Goal: Browse casually: Explore the website without a specific task or goal

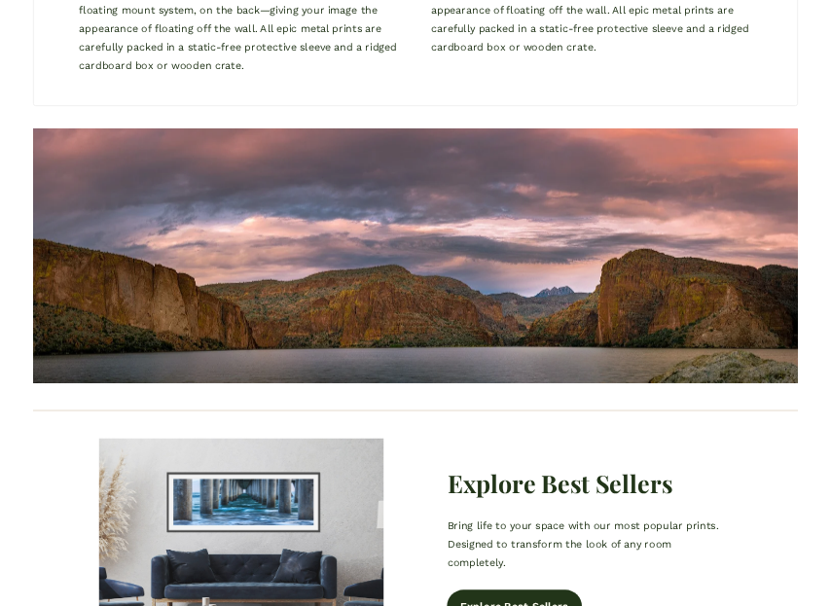
scroll to position [1657, 0]
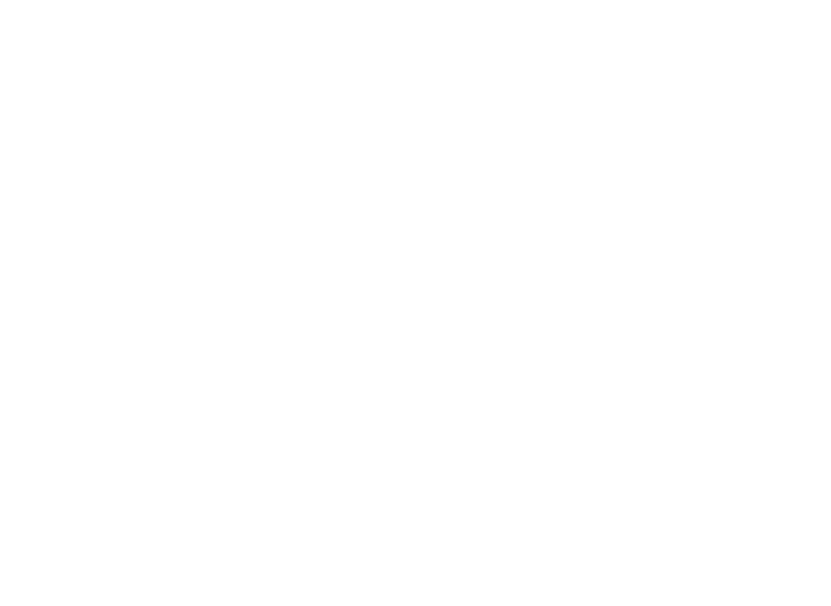
scroll to position [1836, 0]
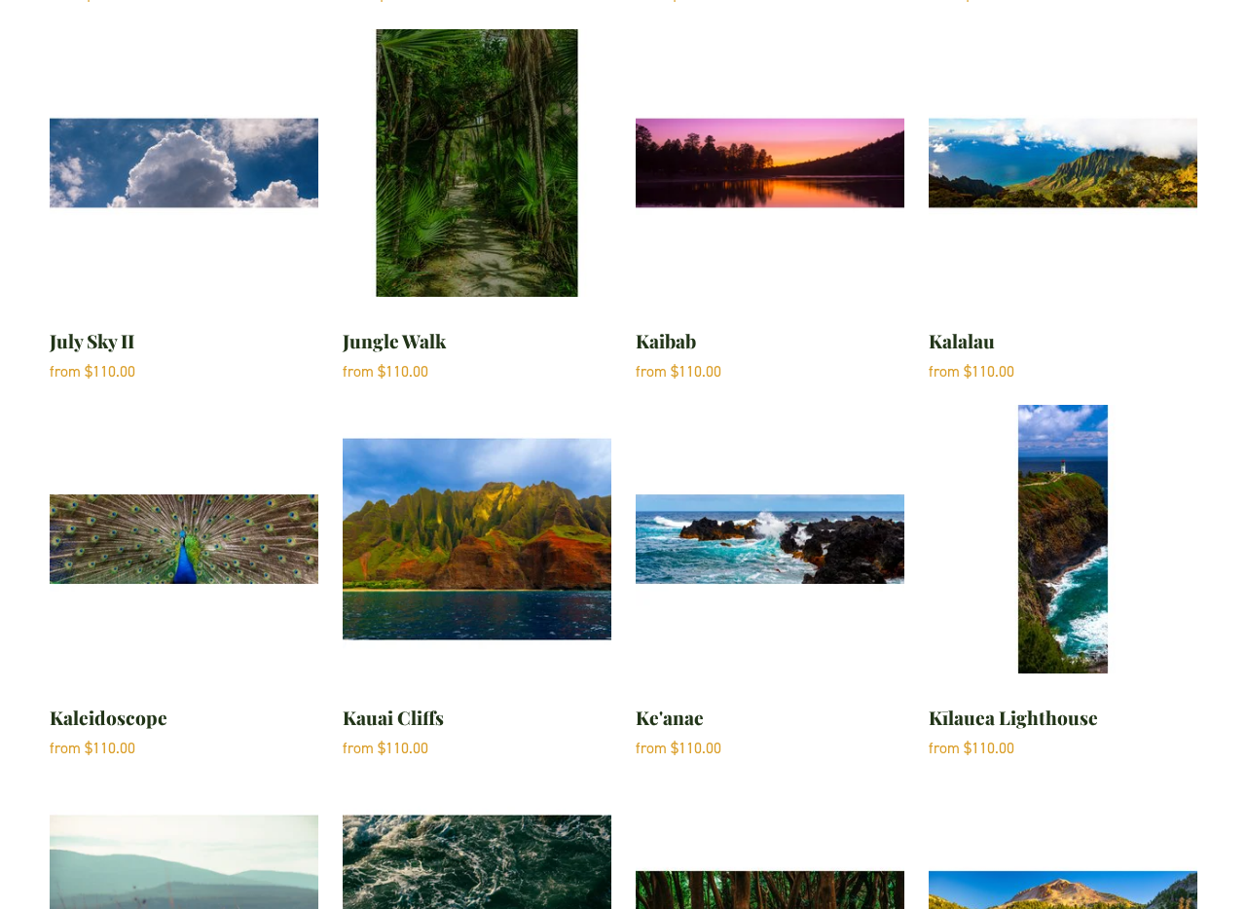
scroll to position [1109, 0]
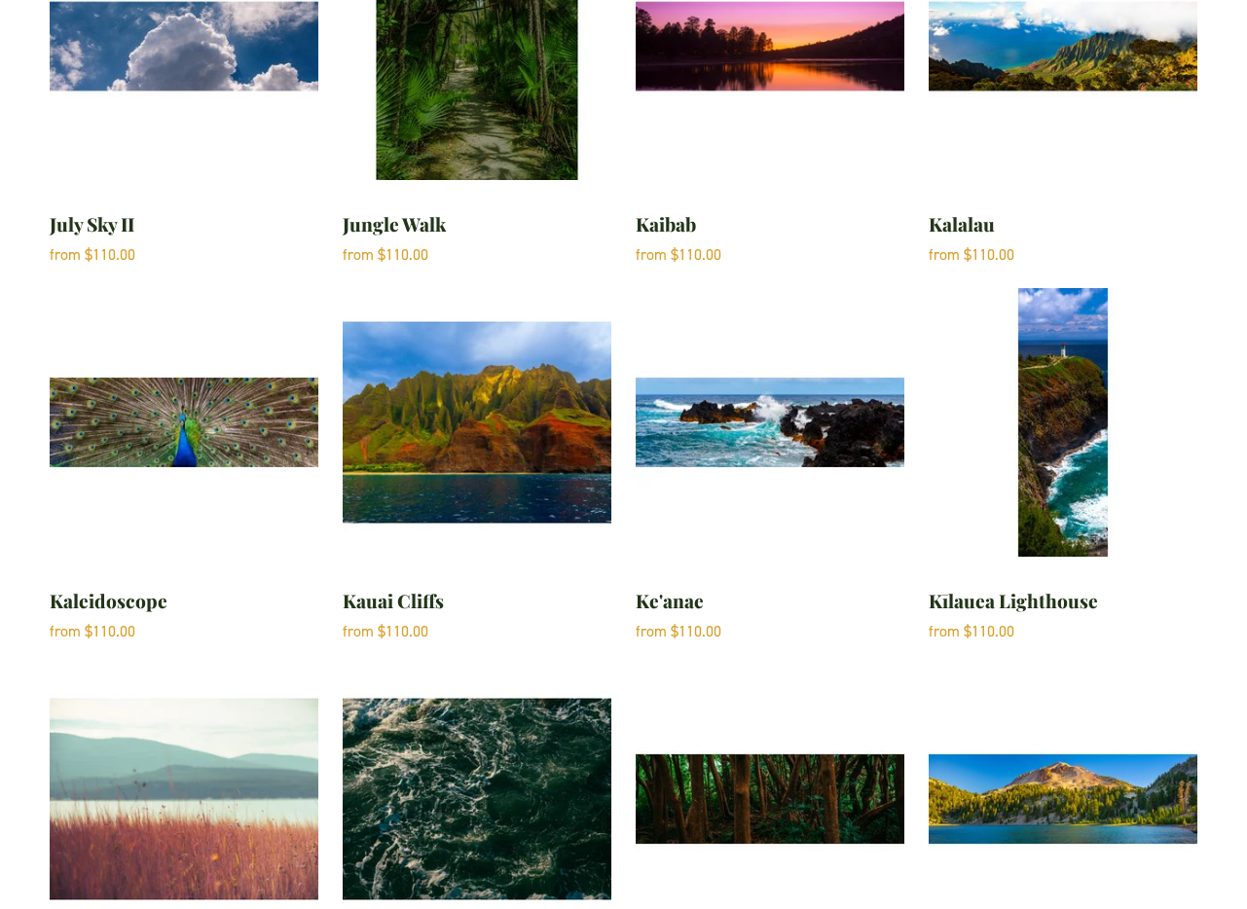
click at [1030, 440] on img "Kīlauea Lighthouse" at bounding box center [1062, 422] width 268 height 268
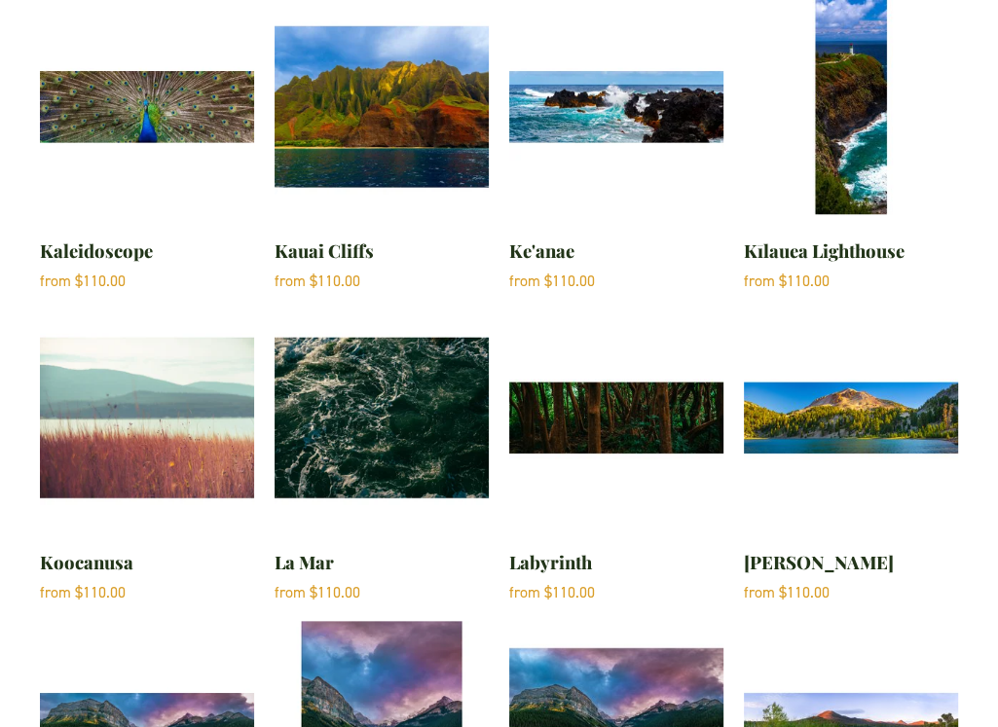
scroll to position [1000, 0]
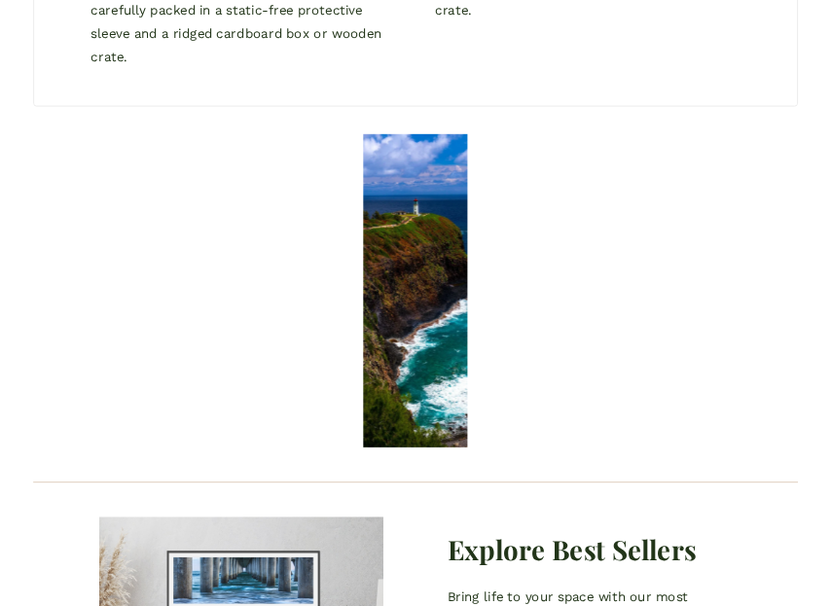
scroll to position [1896, 0]
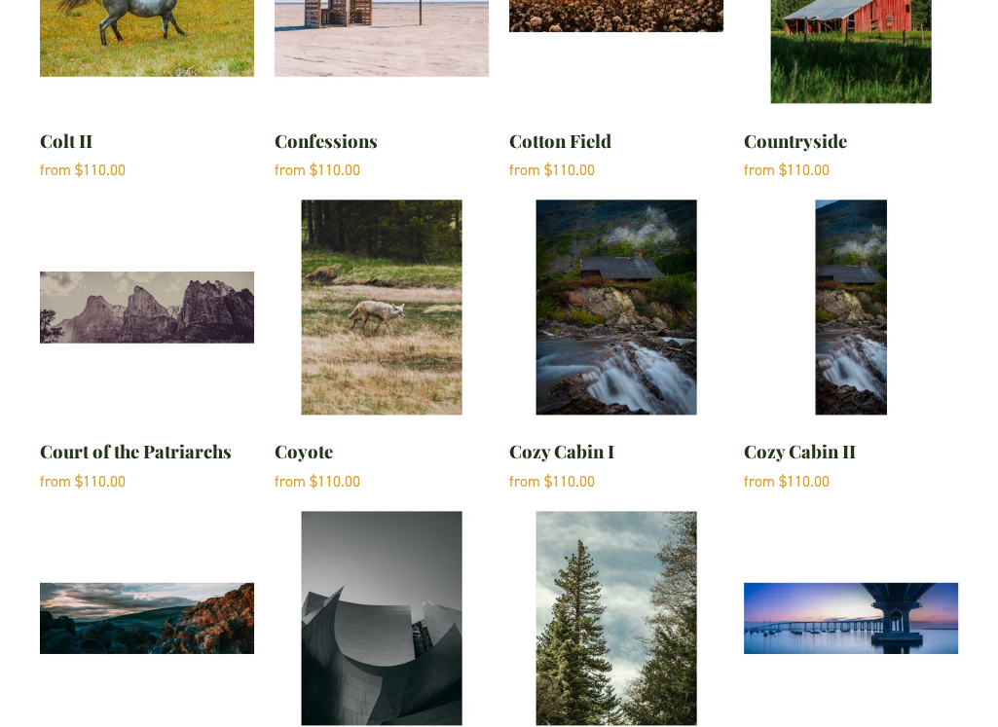
scroll to position [6379, 0]
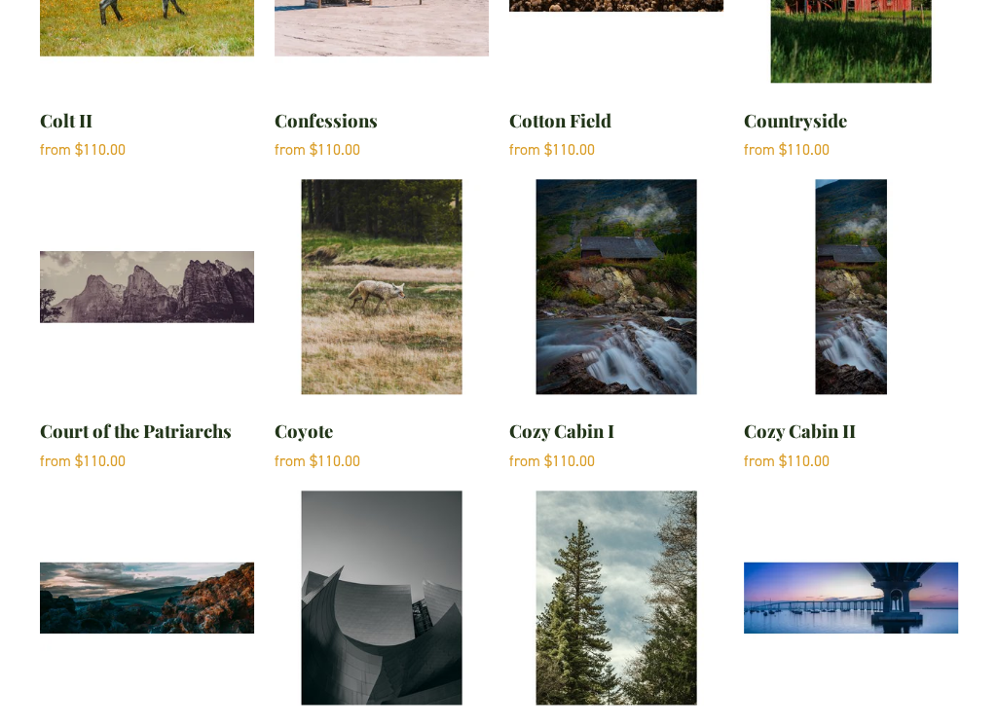
click at [875, 539] on img "Crown Jewel" at bounding box center [851, 598] width 214 height 214
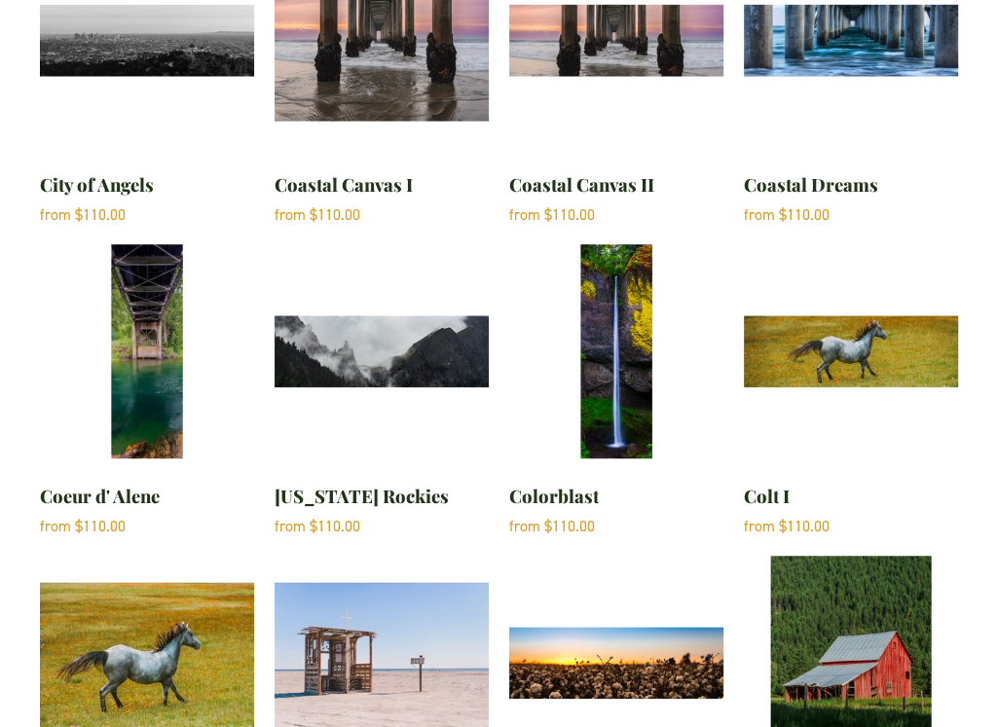
scroll to position [5689, 0]
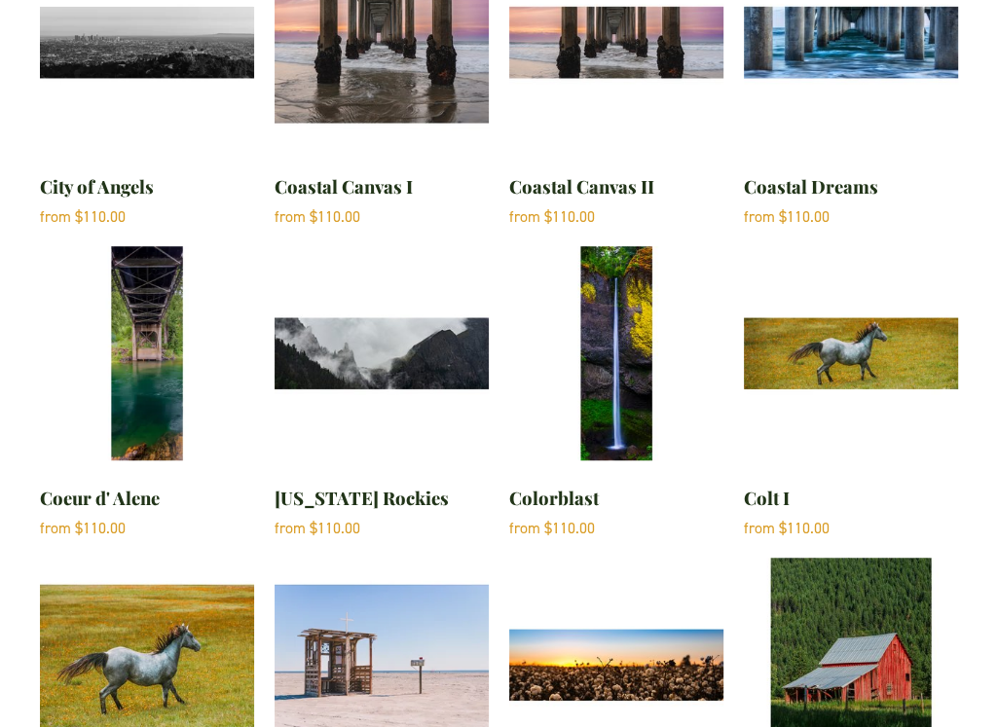
click at [368, 287] on img "Colorado Rockies" at bounding box center [381, 353] width 214 height 214
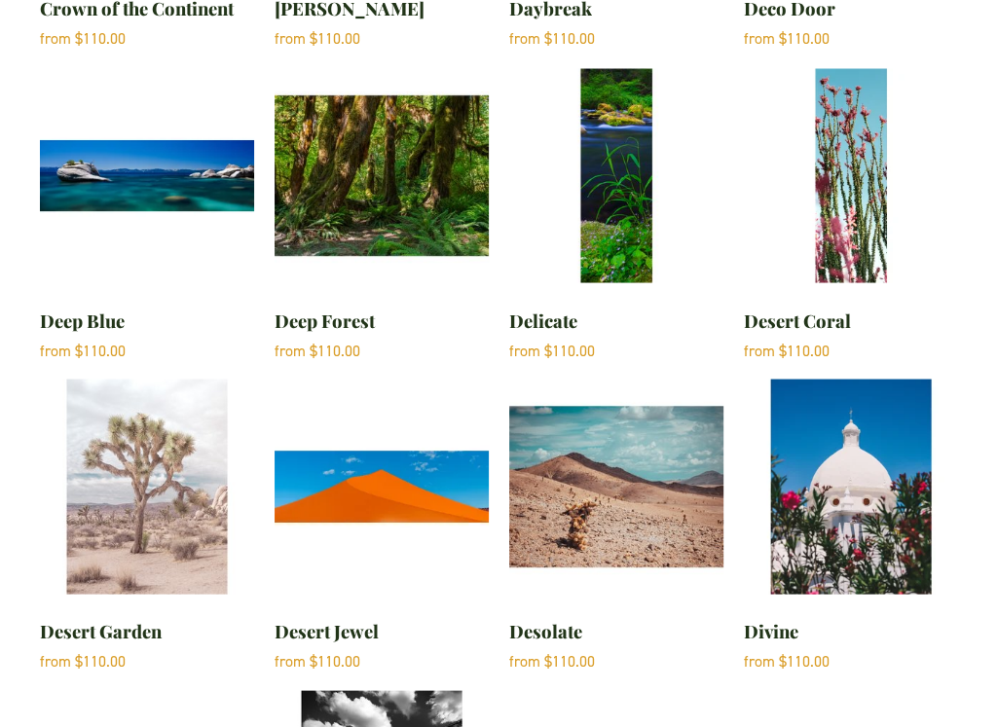
scroll to position [7549, 0]
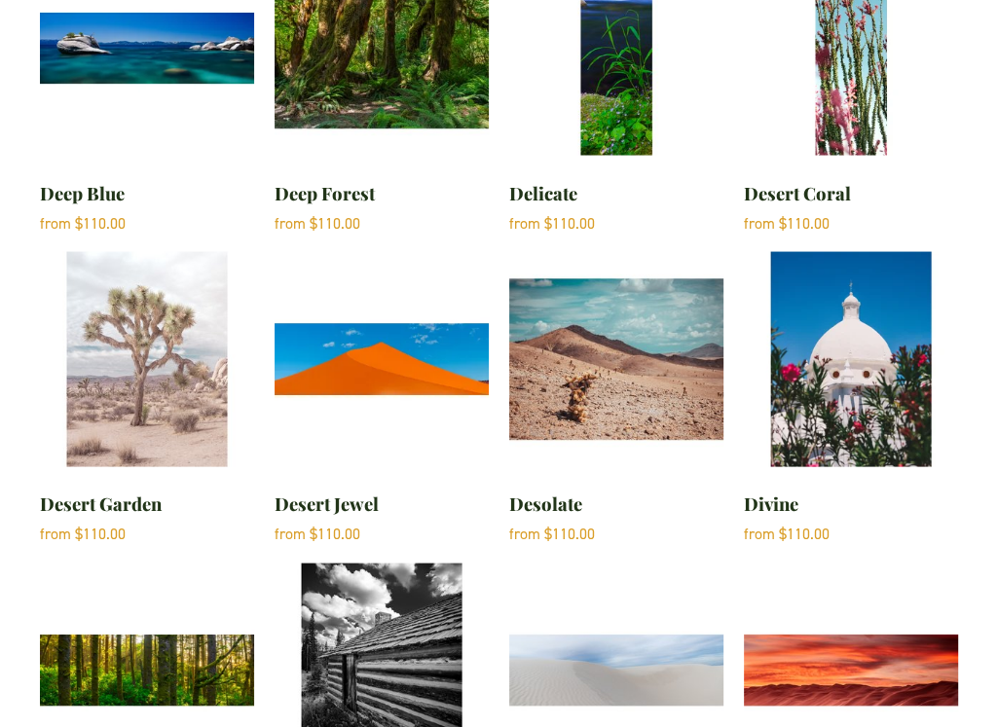
click at [398, 267] on img "Desert Jewel" at bounding box center [381, 359] width 214 height 214
click at [150, 252] on img "Desert Garden" at bounding box center [147, 359] width 214 height 214
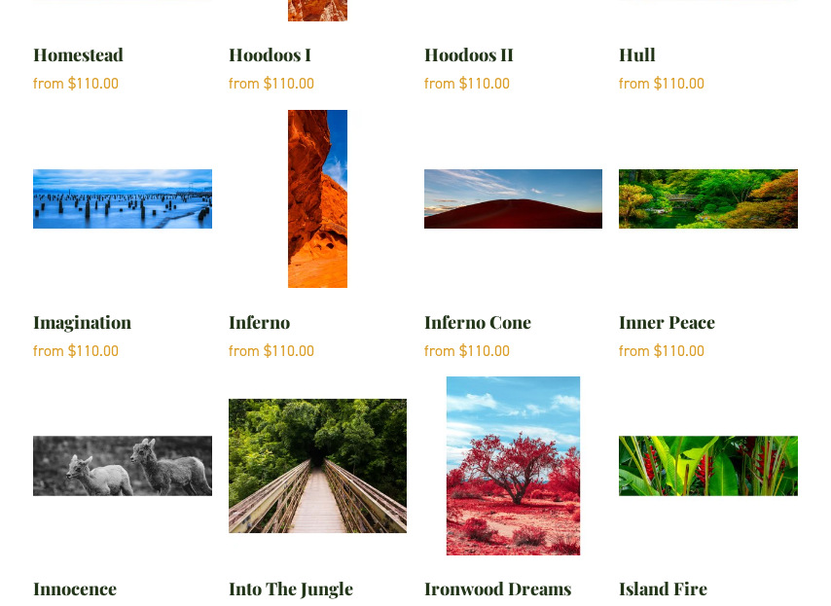
scroll to position [13265, 0]
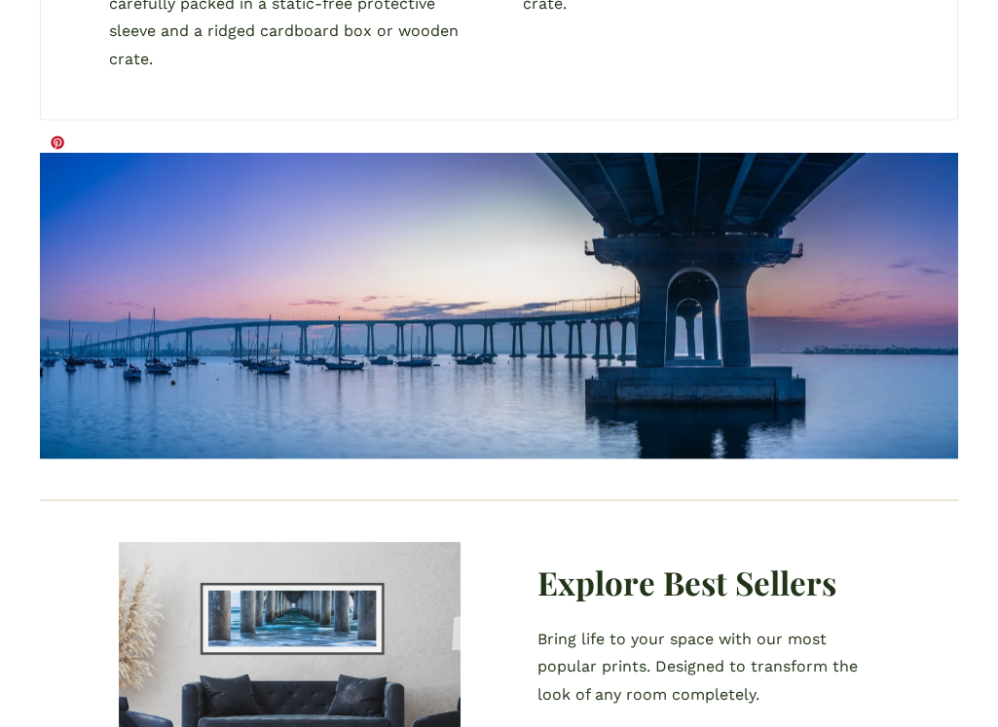
scroll to position [1900, 0]
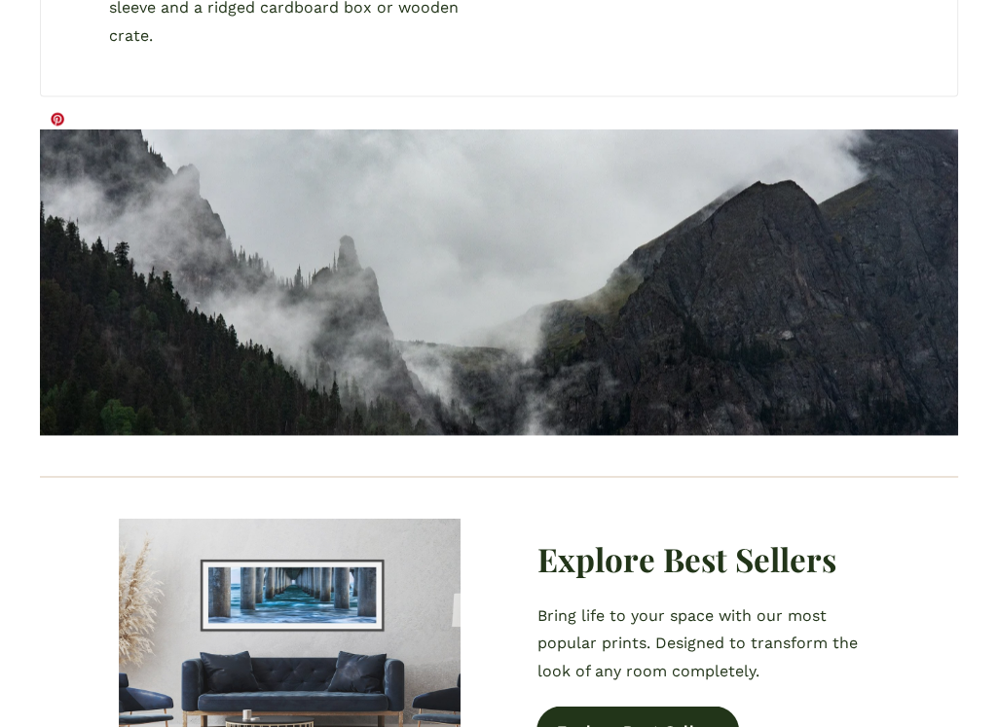
scroll to position [1924, 0]
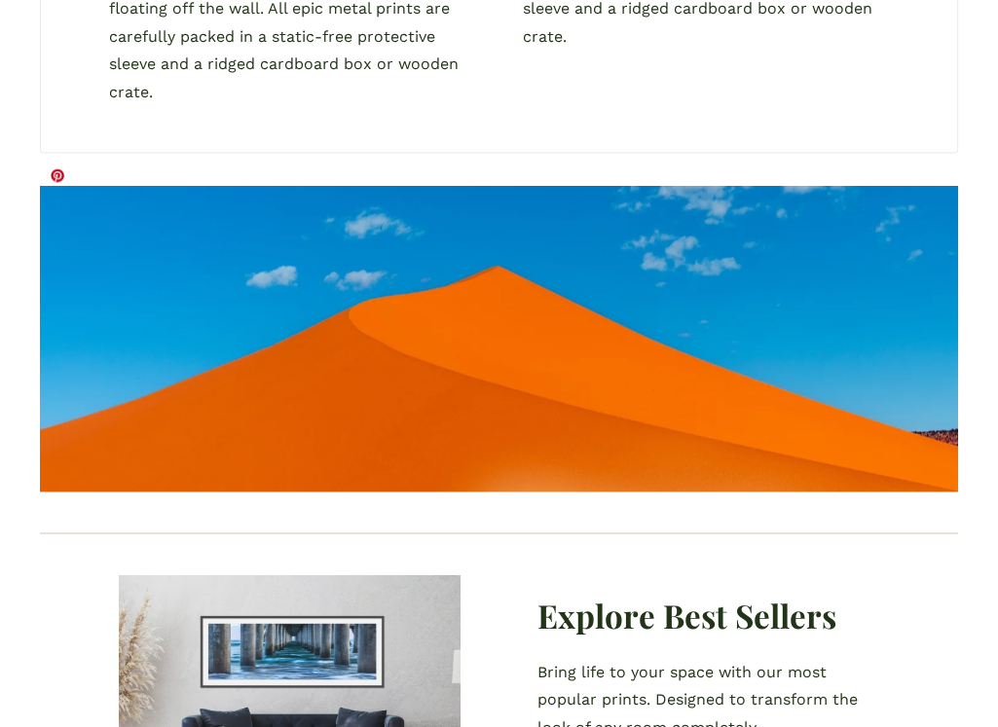
scroll to position [1875, 0]
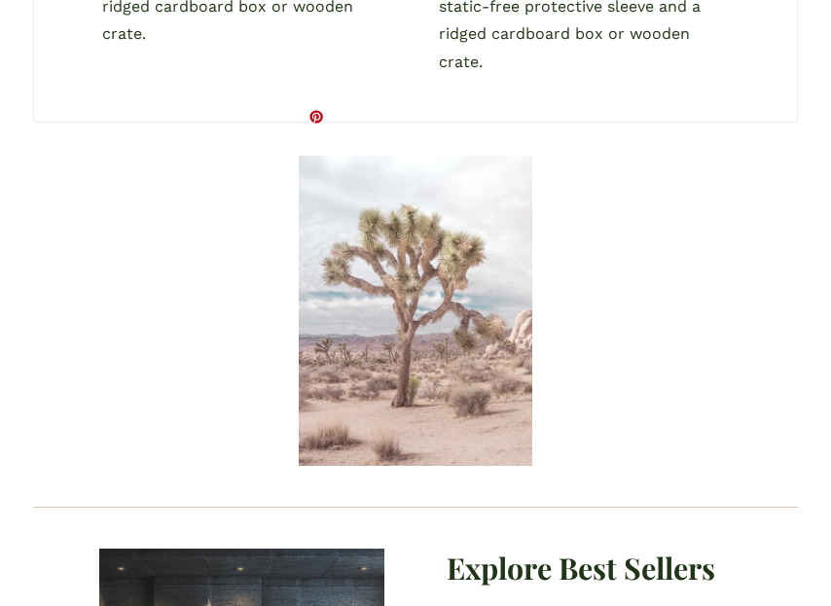
scroll to position [2127, 0]
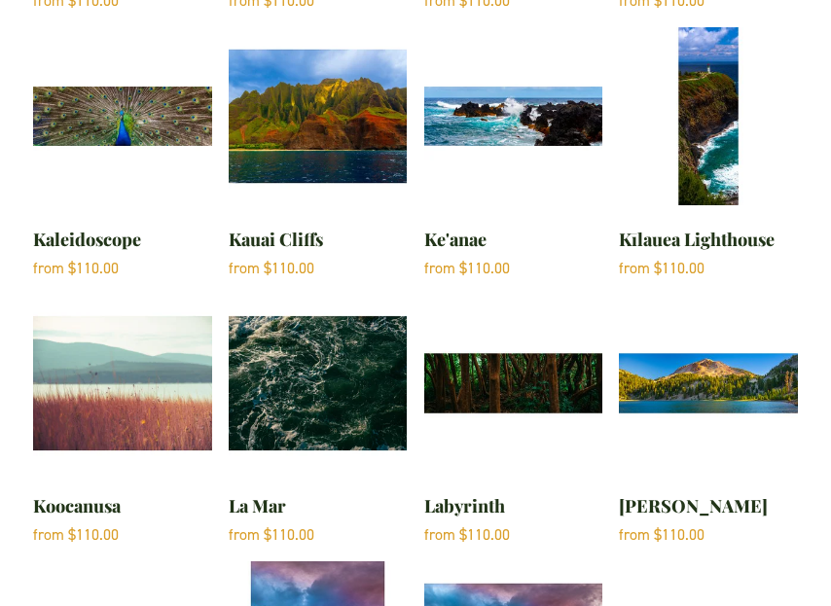
scroll to position [1064, 0]
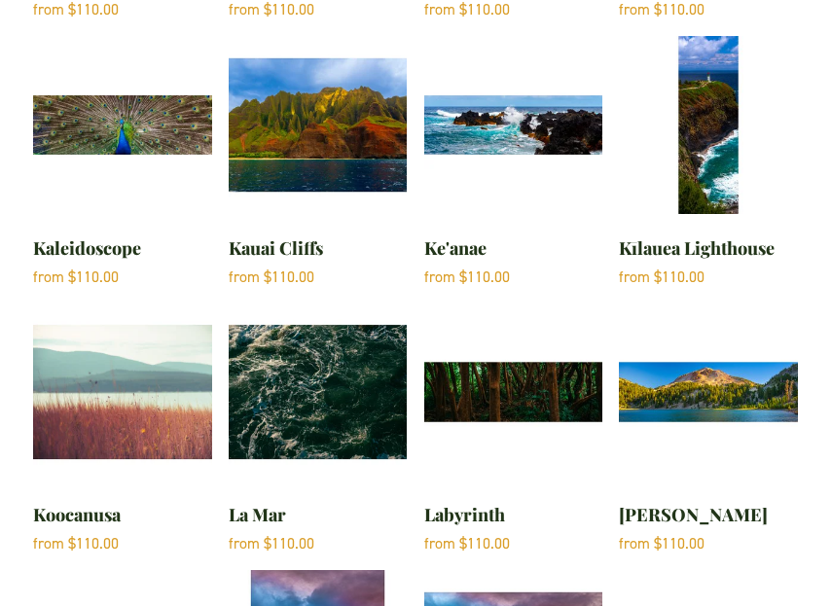
click at [142, 118] on img "Kaleidoscope" at bounding box center [122, 125] width 179 height 179
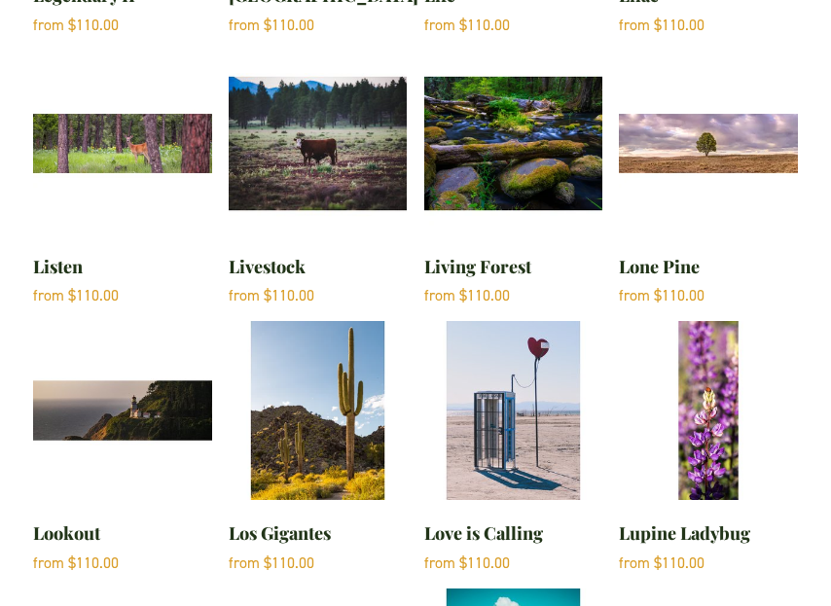
scroll to position [2472, 0]
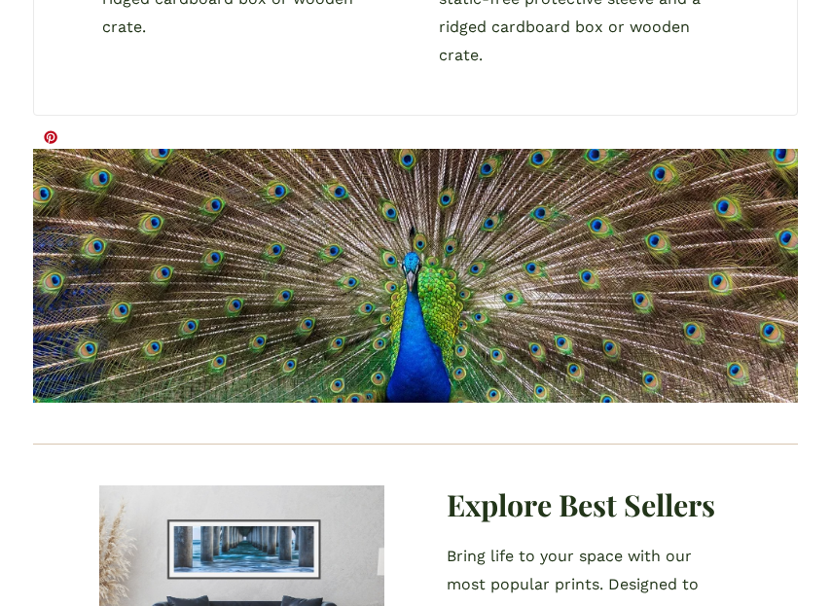
scroll to position [2112, 0]
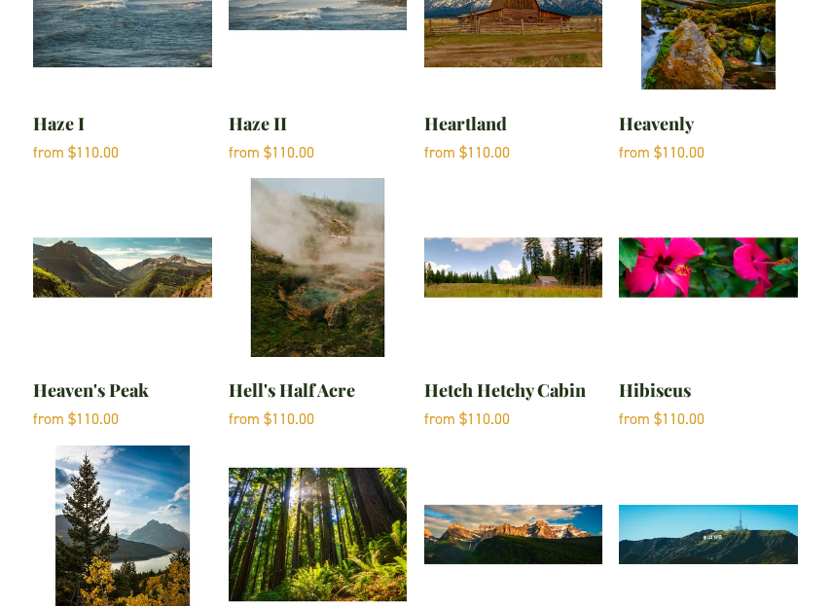
scroll to position [12419, 0]
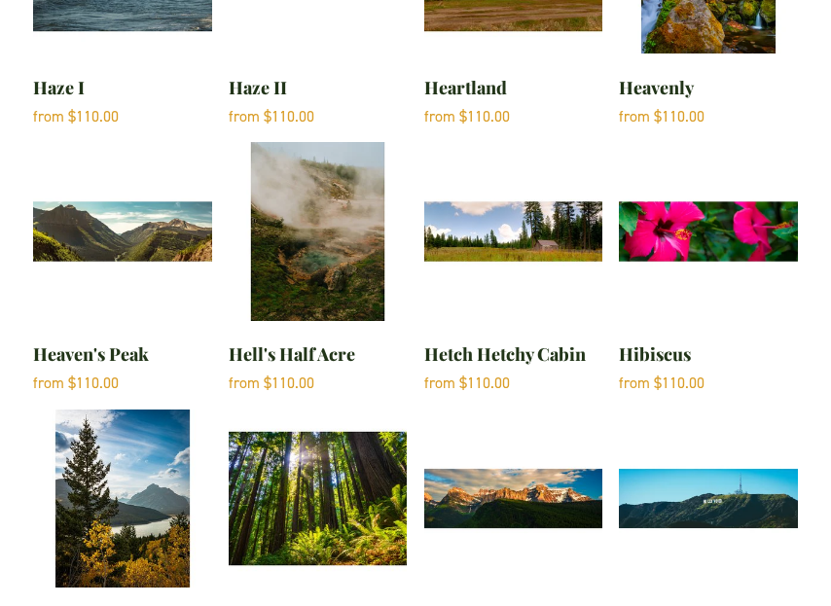
click at [99, 410] on img "Hidden Lake" at bounding box center [122, 499] width 179 height 179
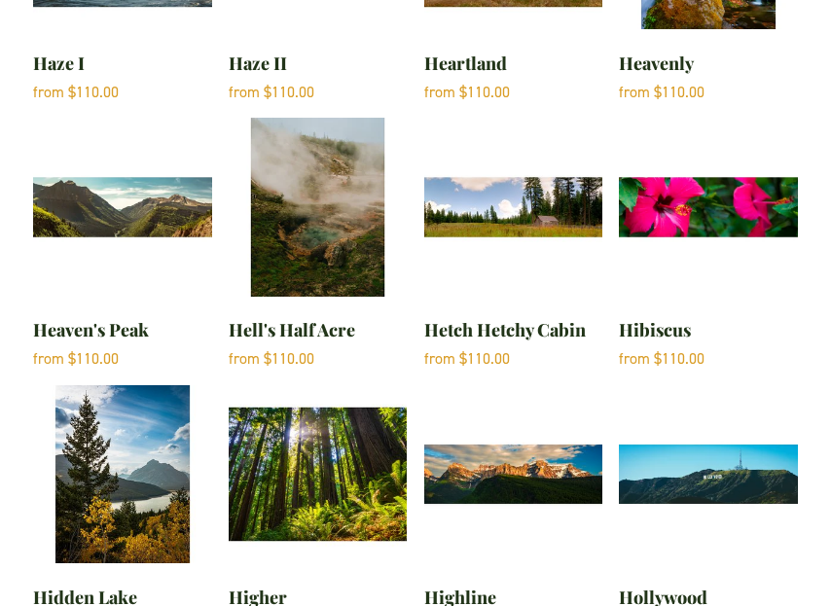
scroll to position [12444, 0]
click at [290, 385] on img "Higher" at bounding box center [318, 474] width 179 height 179
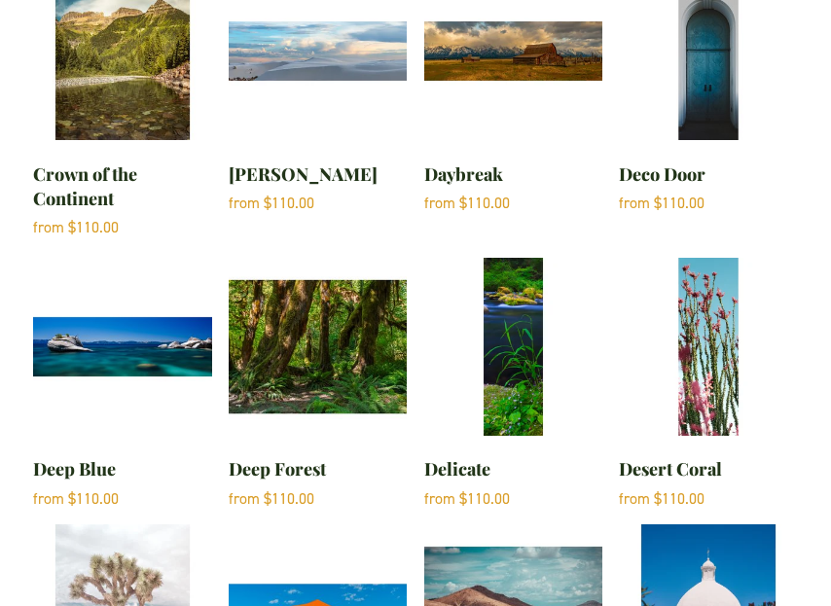
scroll to position [6320, 0]
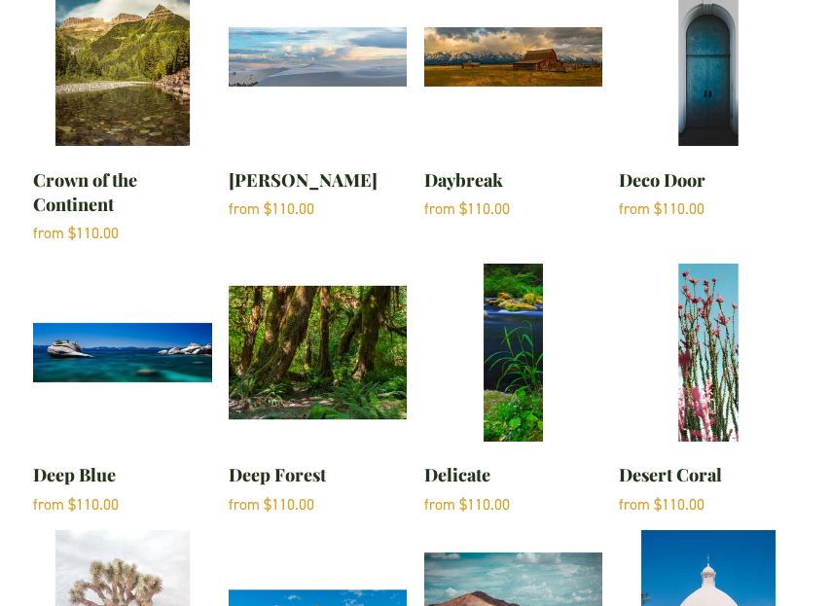
click at [124, 311] on img "Deep Blue" at bounding box center [122, 353] width 179 height 179
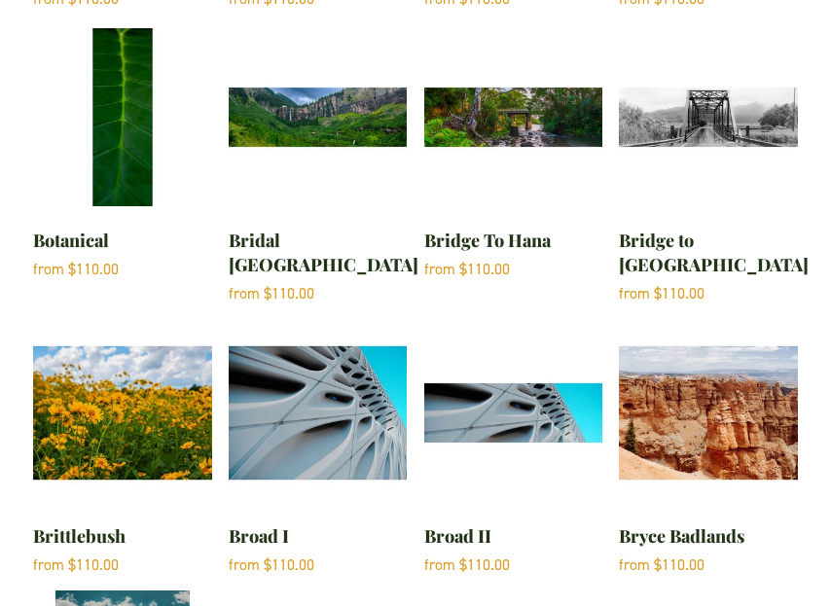
scroll to position [3268, 0]
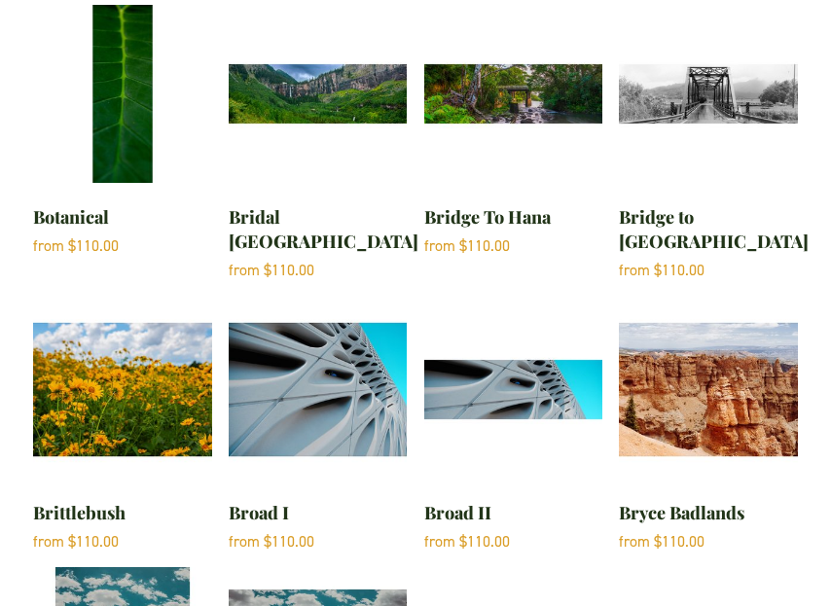
click at [311, 338] on img "Broad I" at bounding box center [318, 390] width 179 height 179
click at [486, 323] on img "Broad II" at bounding box center [513, 390] width 179 height 179
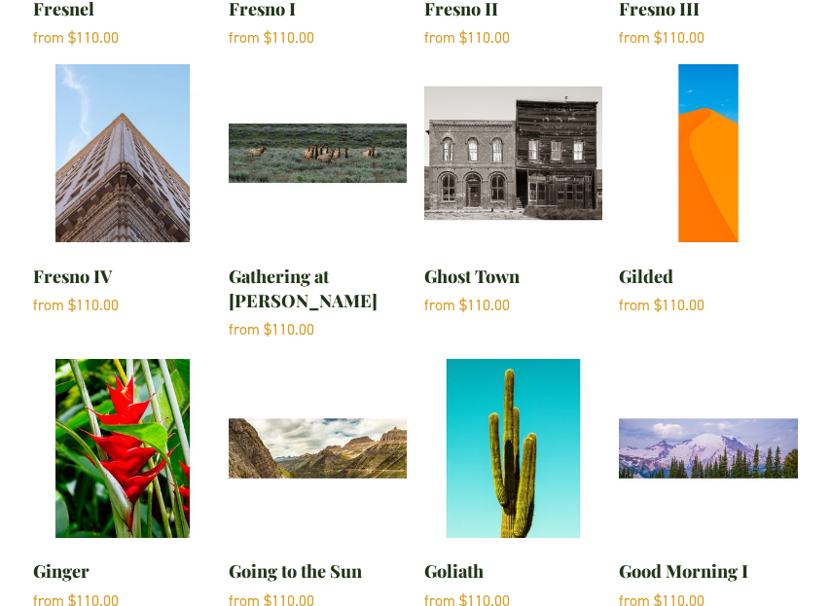
scroll to position [10303, 0]
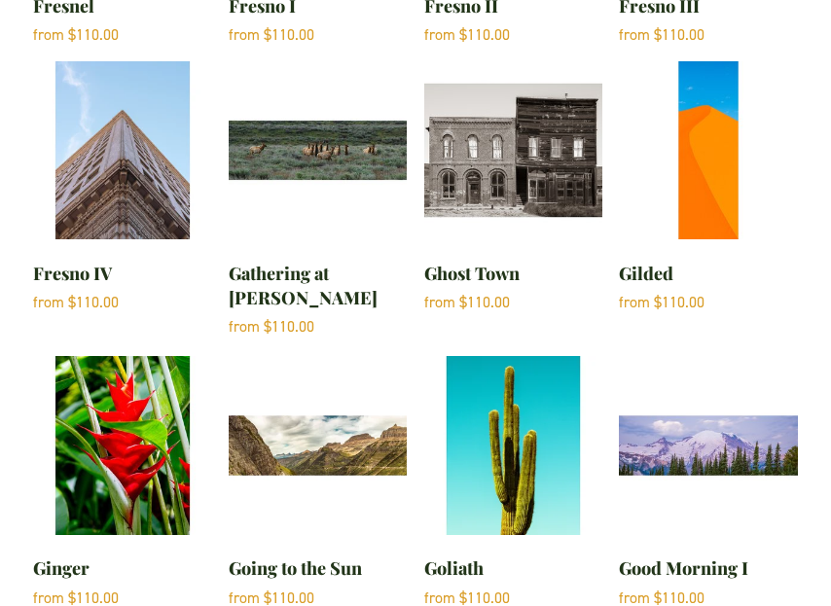
click at [310, 84] on img "Gathering at Dawn" at bounding box center [318, 150] width 179 height 179
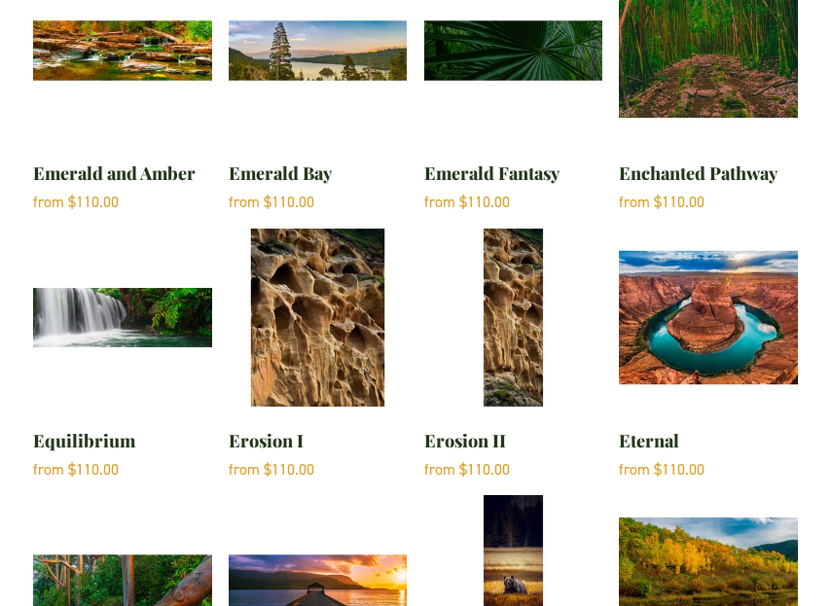
scroll to position [7998, 0]
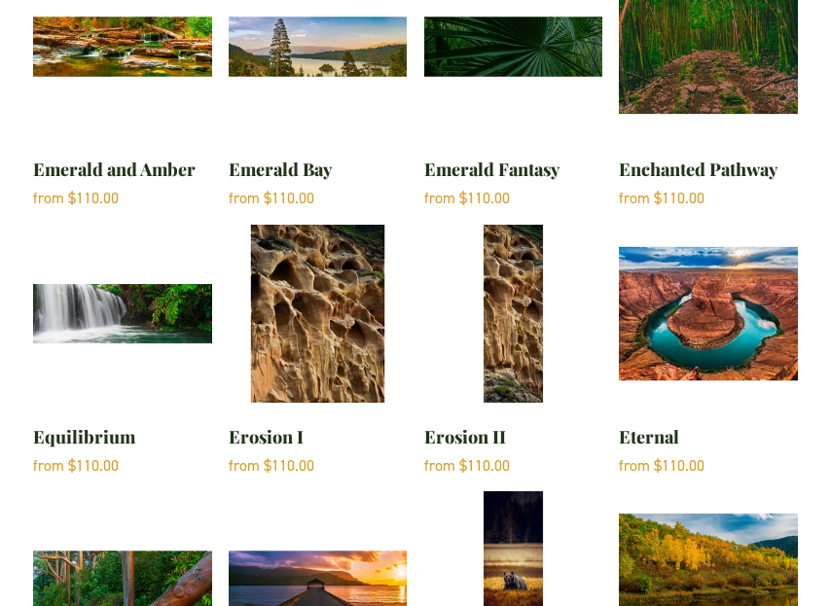
click at [674, 250] on img "Eternal" at bounding box center [708, 314] width 179 height 179
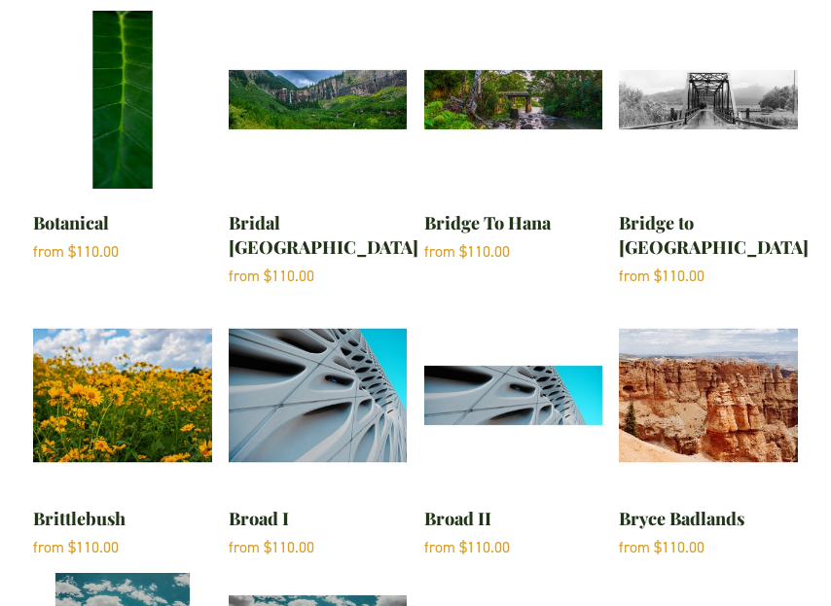
scroll to position [3357, 0]
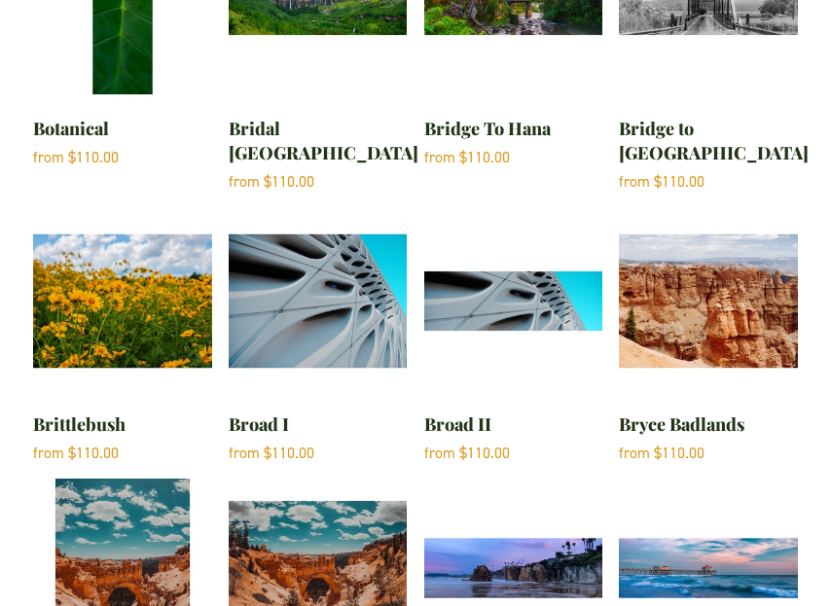
click at [164, 227] on img "Brittlebush" at bounding box center [122, 301] width 179 height 179
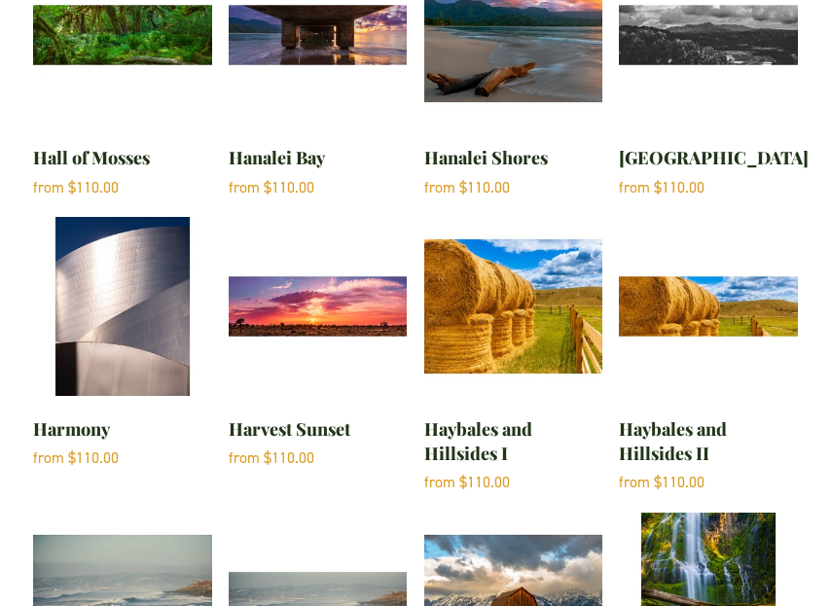
scroll to position [11784, 0]
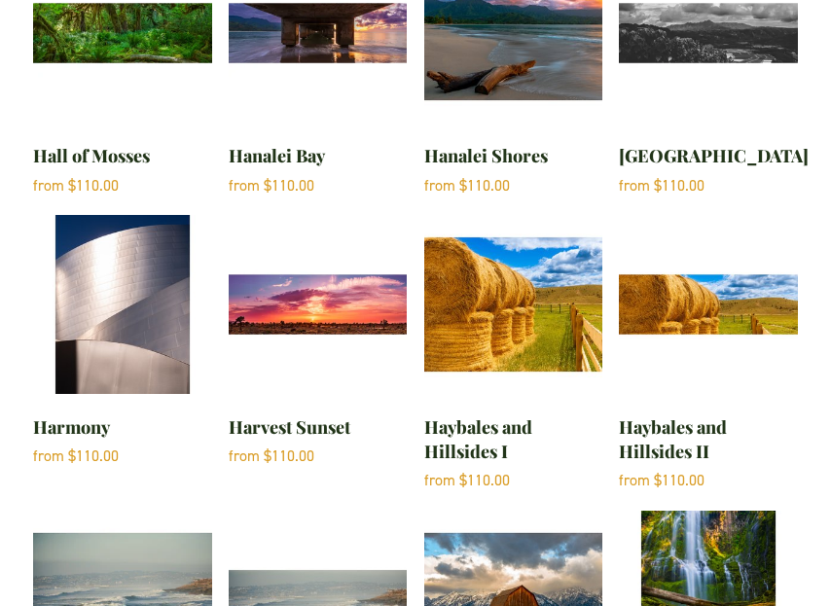
click at [148, 215] on img "Harmony" at bounding box center [122, 304] width 179 height 179
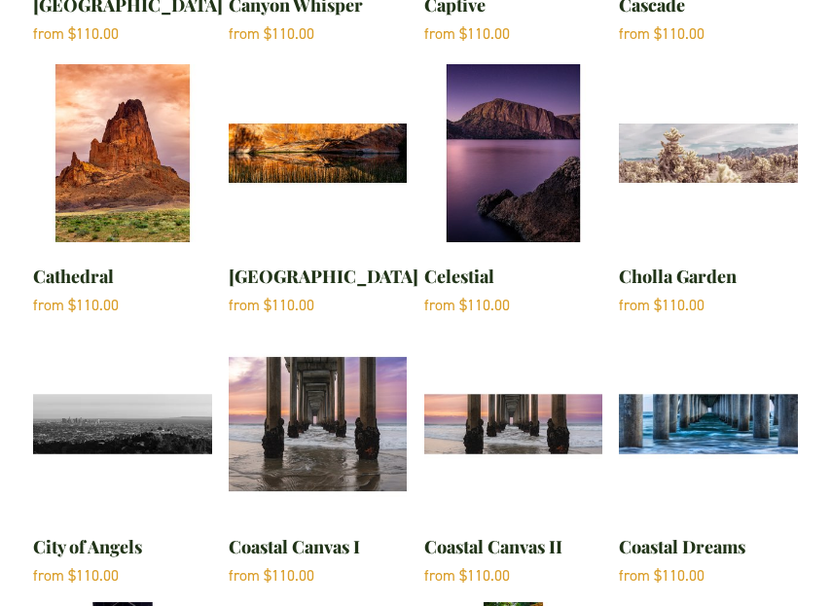
scroll to position [4704, 0]
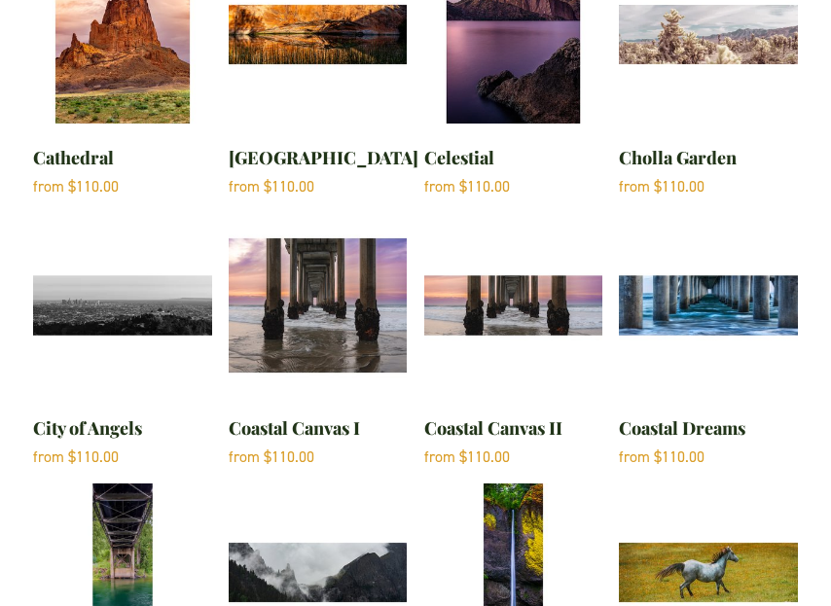
click at [700, 270] on img "Coastal Dreams" at bounding box center [708, 305] width 179 height 179
click at [520, 254] on img "Coastal Canvas II" at bounding box center [513, 305] width 179 height 179
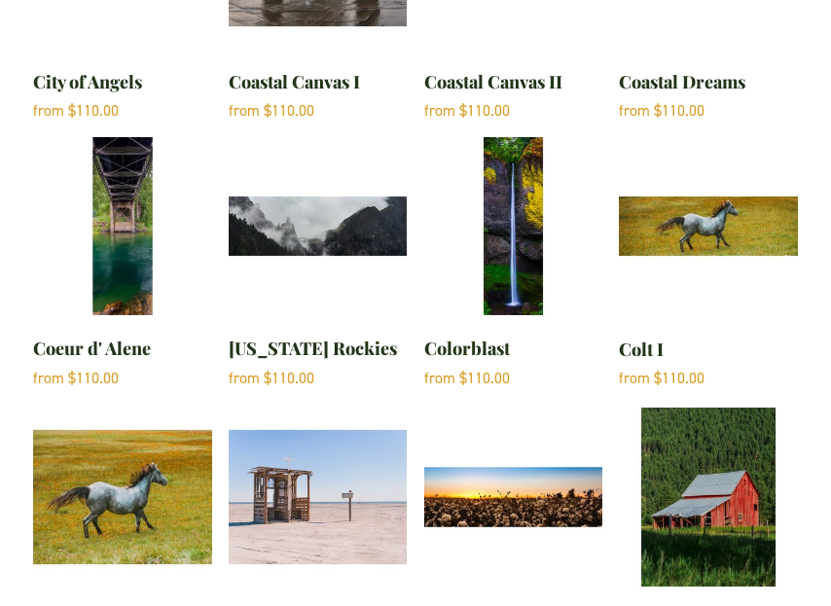
scroll to position [5056, 0]
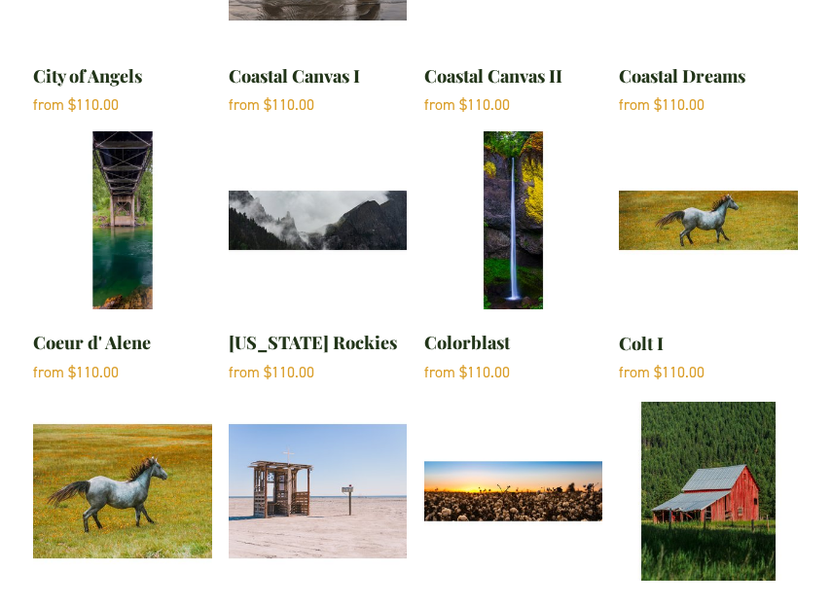
click at [135, 167] on img "Coeur d' Alene" at bounding box center [122, 220] width 179 height 179
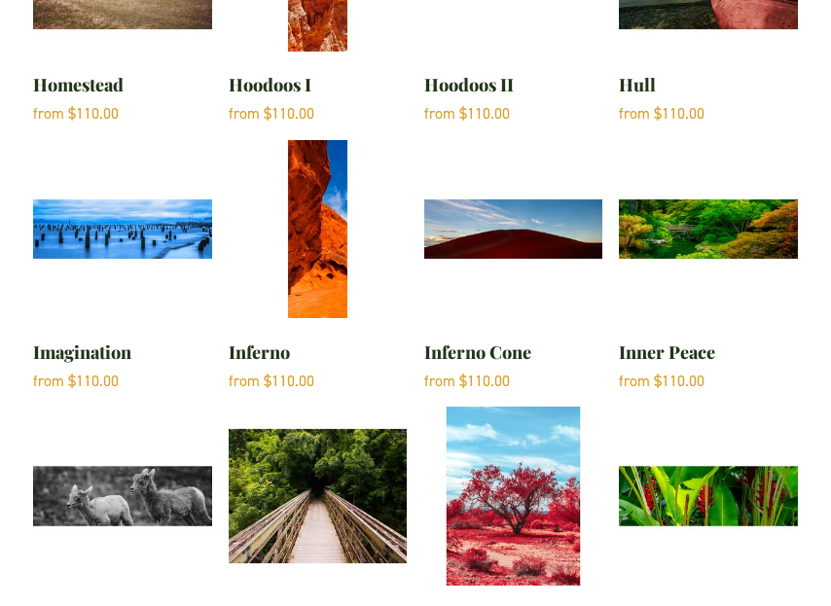
scroll to position [13265, 0]
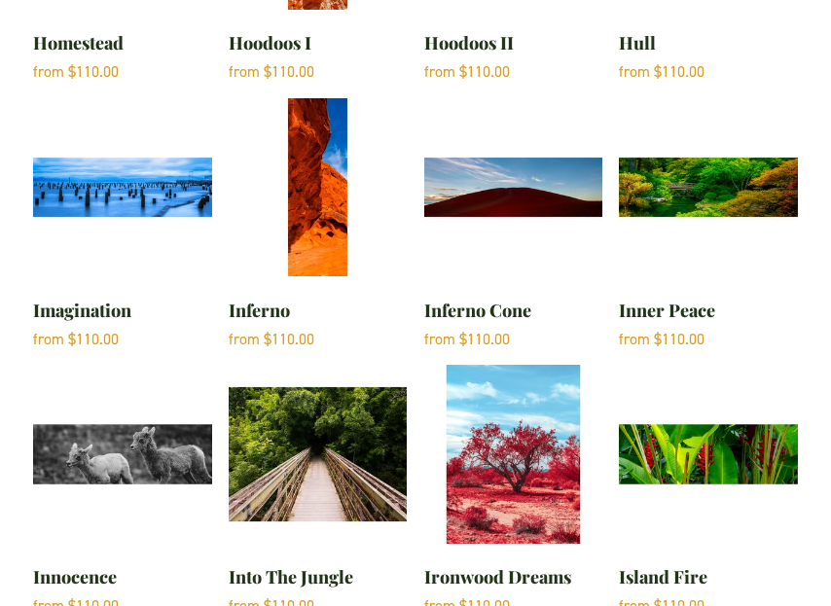
click at [348, 365] on img "Into The Jungle" at bounding box center [318, 454] width 179 height 179
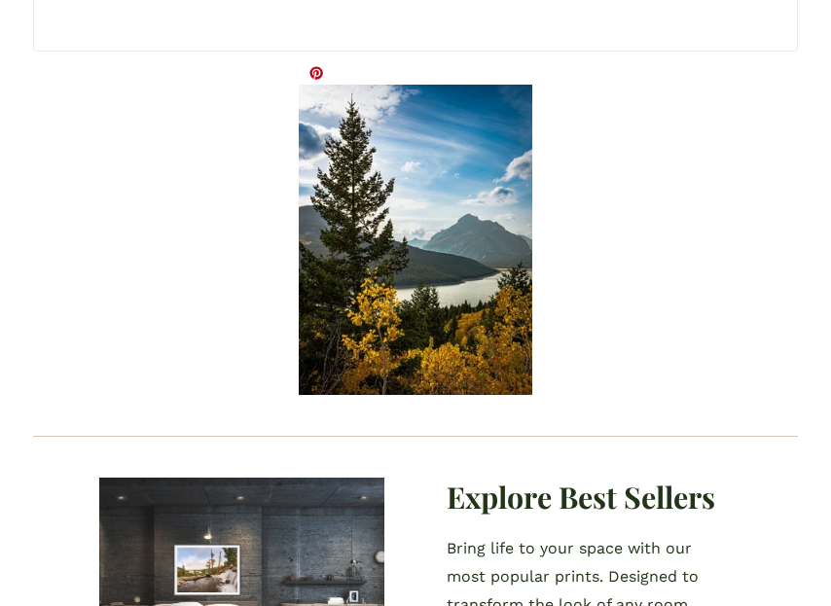
scroll to position [2178, 0]
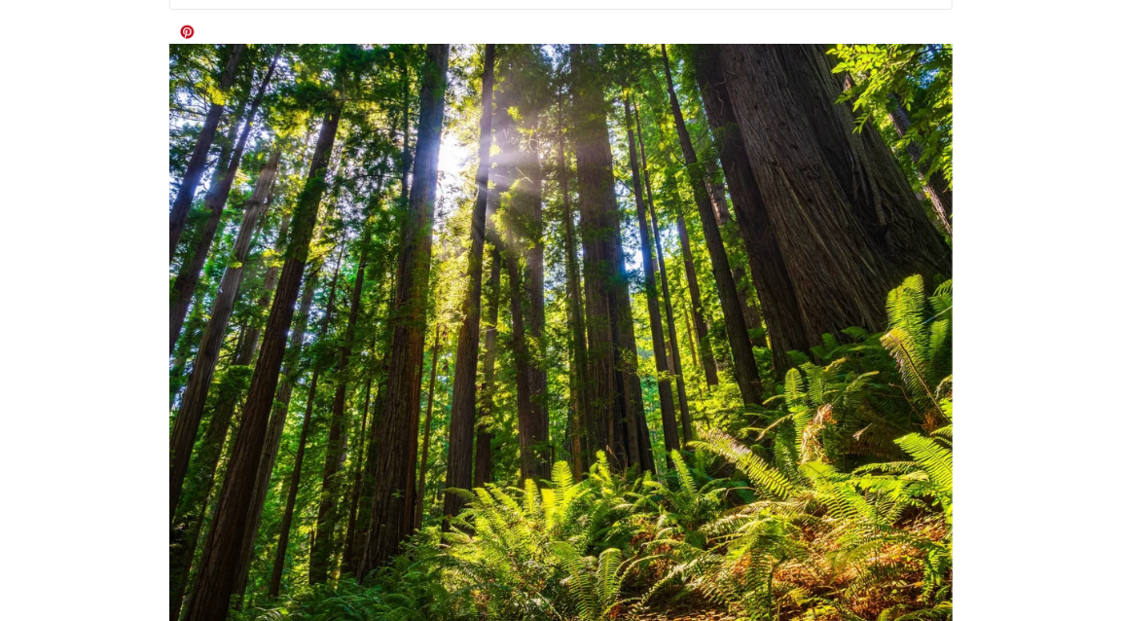
scroll to position [2219, 0]
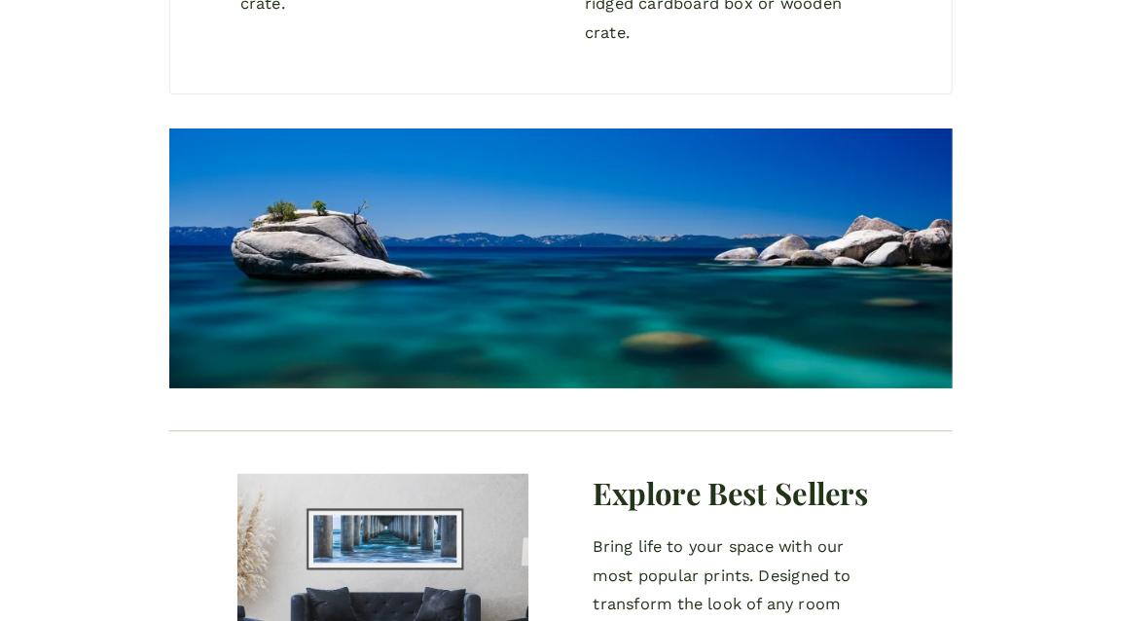
scroll to position [2139, 0]
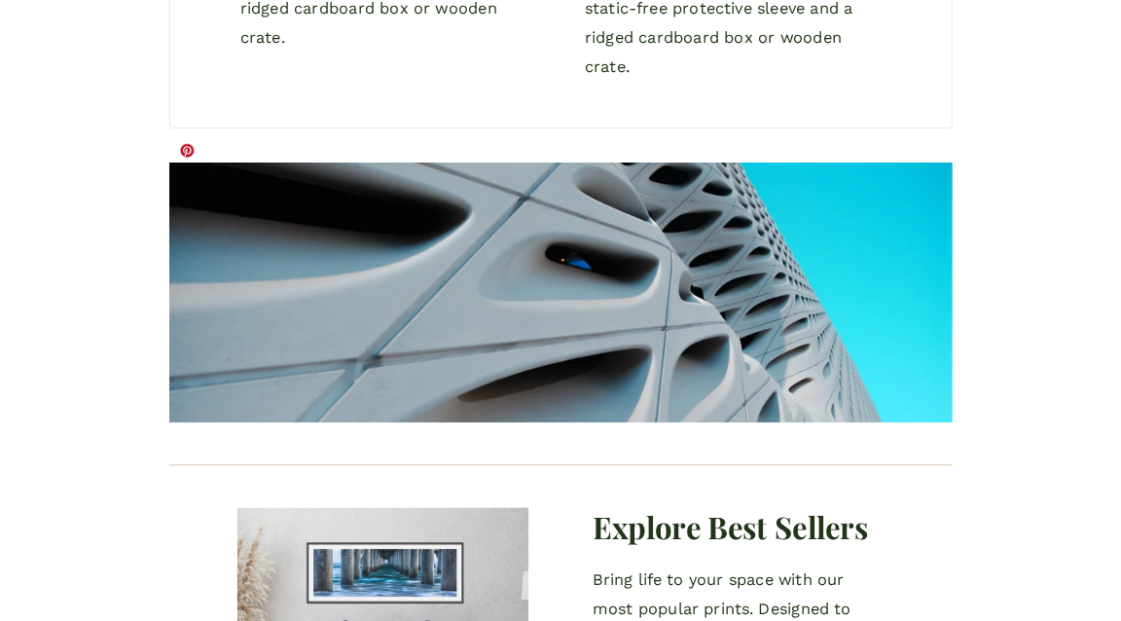
scroll to position [2108, 0]
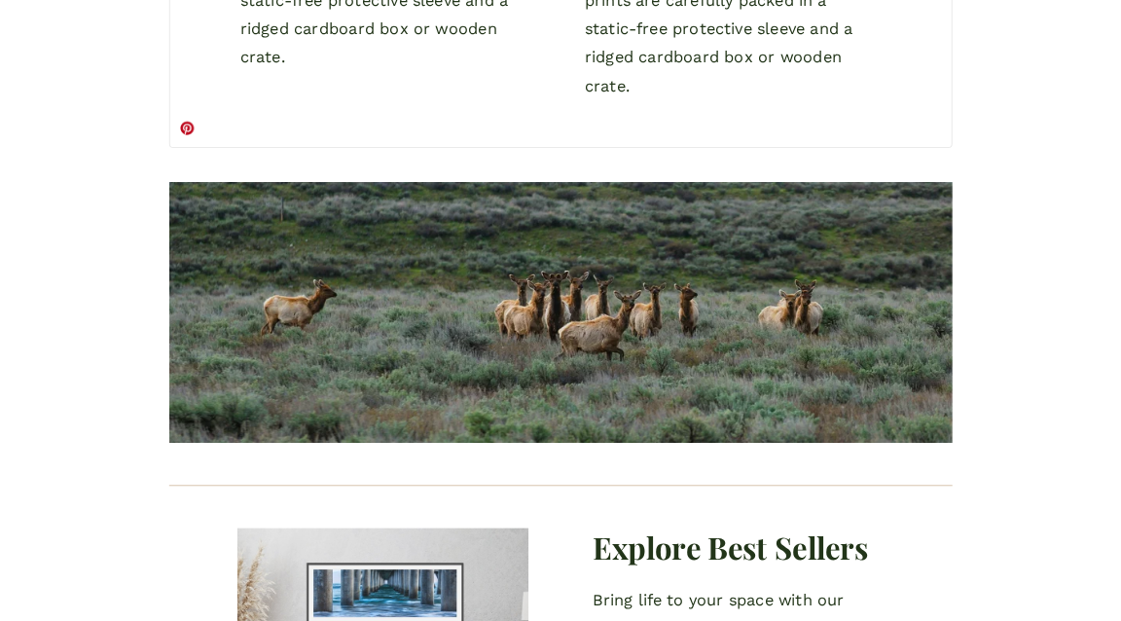
scroll to position [2123, 0]
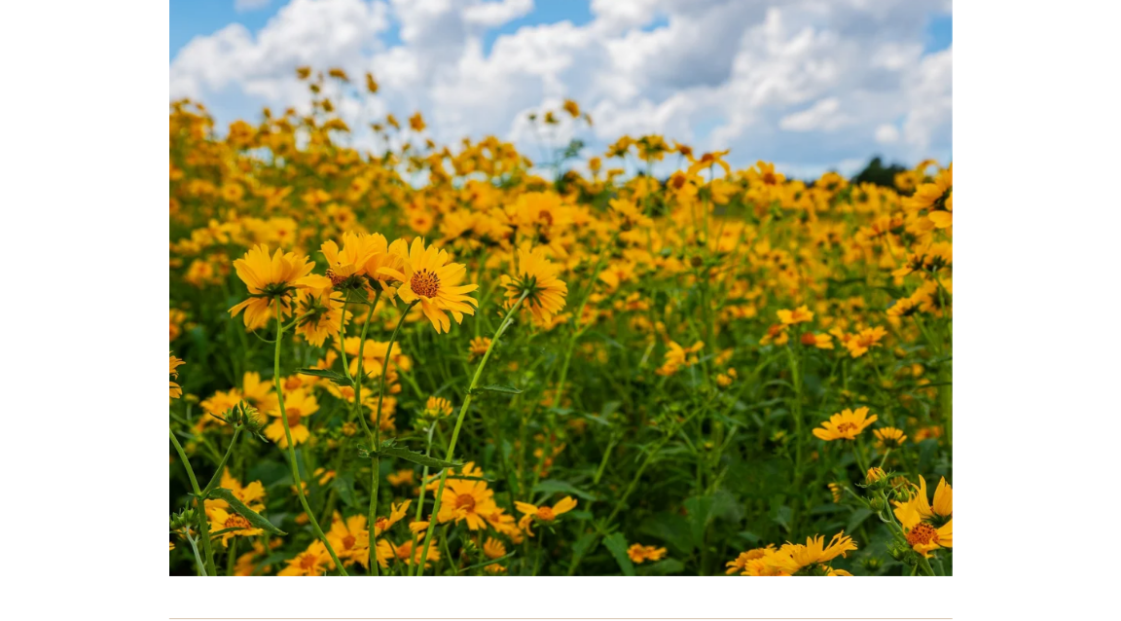
scroll to position [2262, 0]
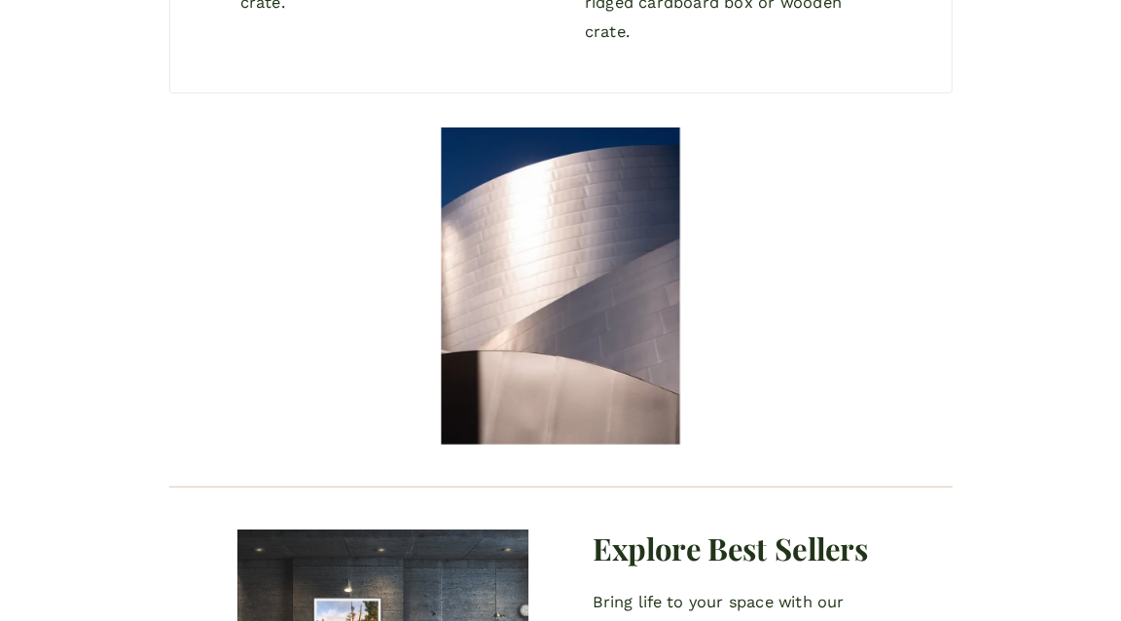
scroll to position [2115, 0]
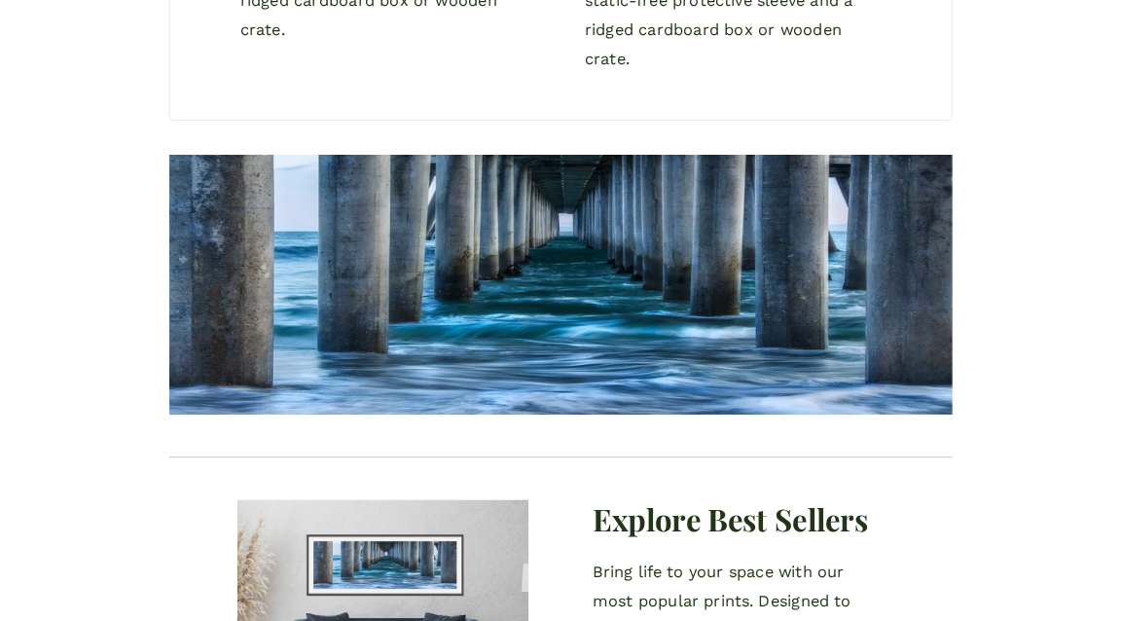
scroll to position [2109, 0]
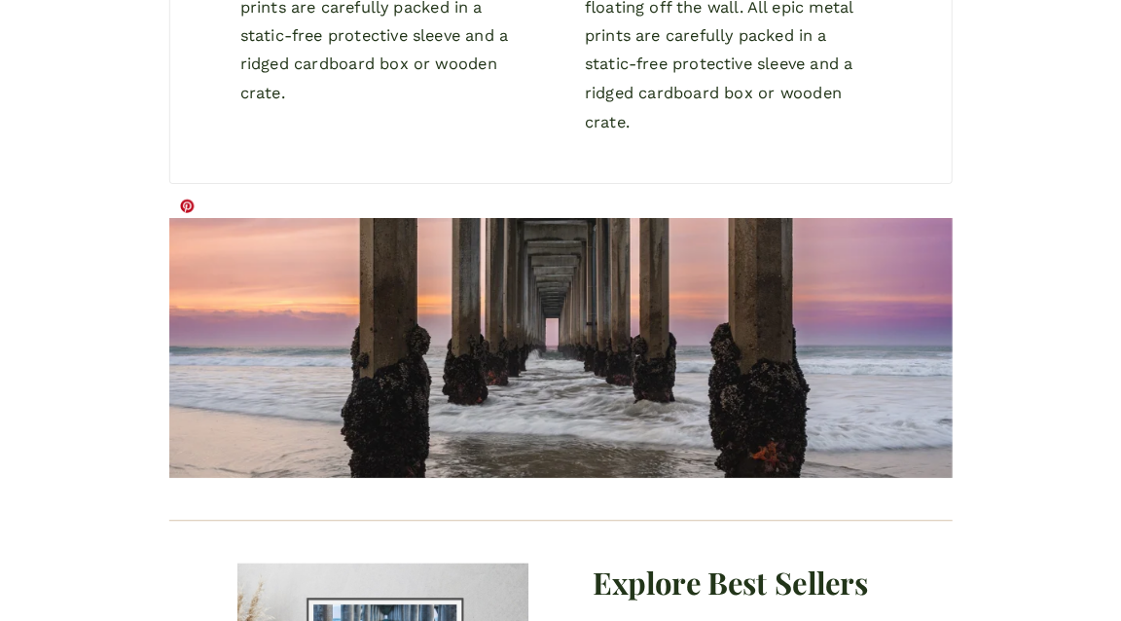
scroll to position [2037, 0]
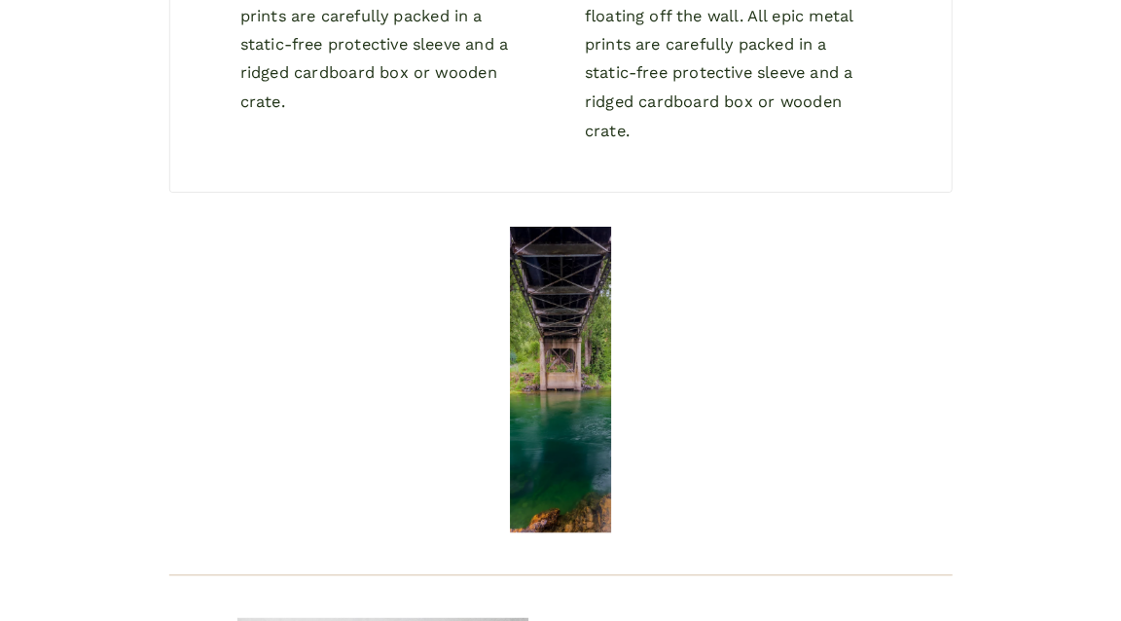
scroll to position [2136, 0]
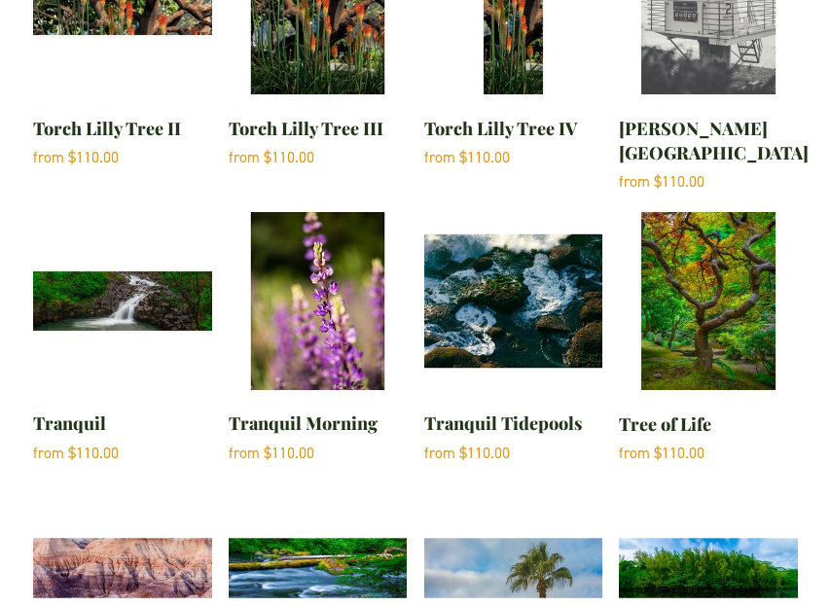
scroll to position [13172, 0]
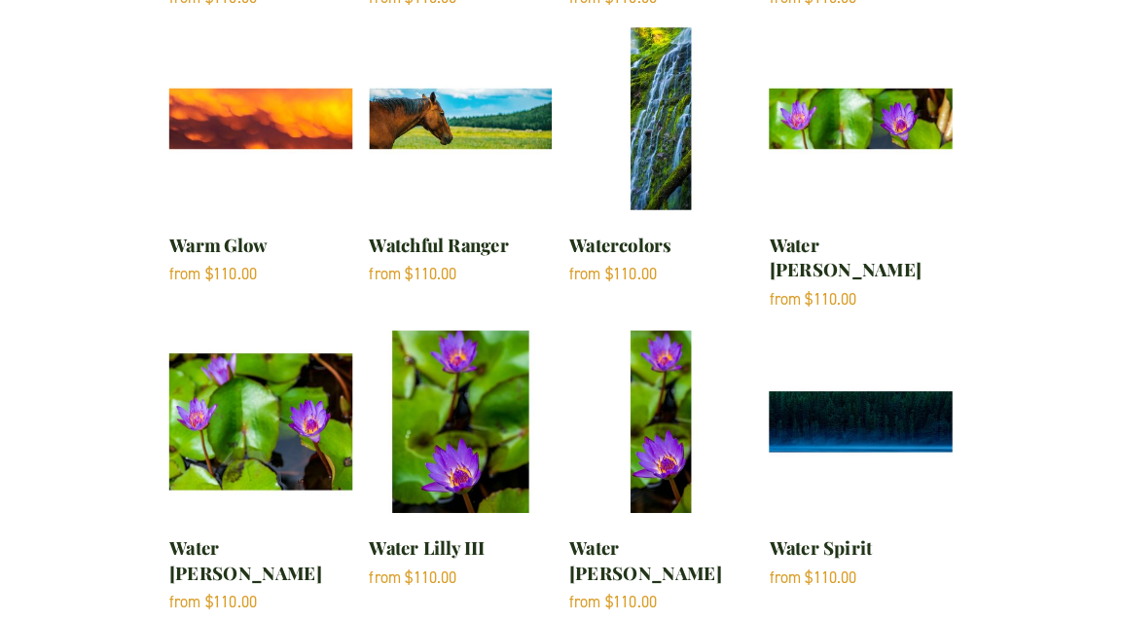
scroll to position [1320, 0]
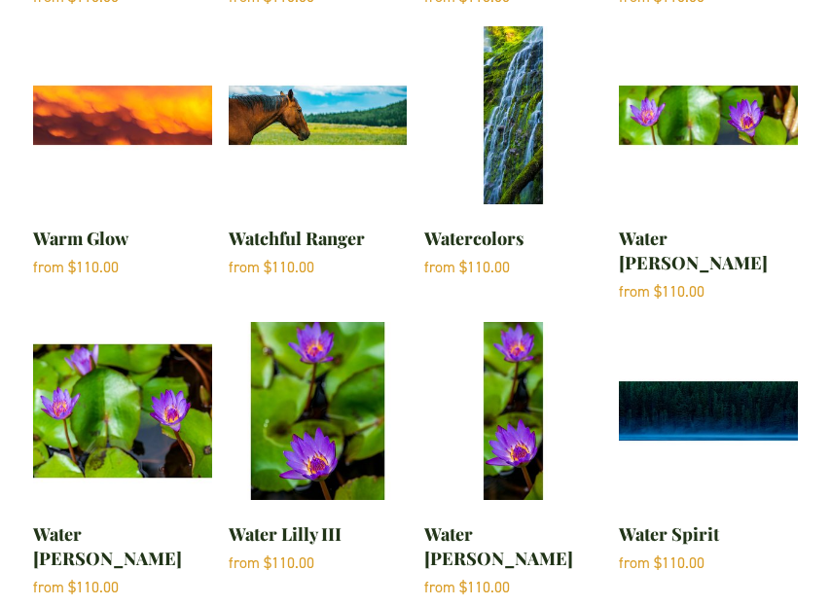
click at [709, 104] on img "Water Lilly I" at bounding box center [708, 115] width 179 height 179
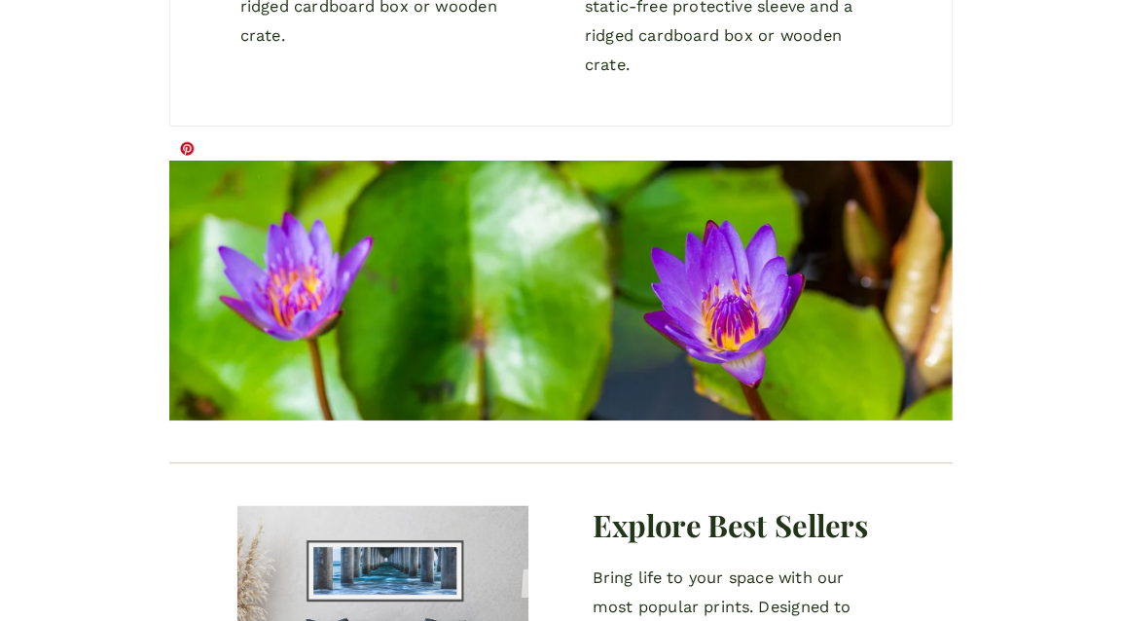
scroll to position [2102, 0]
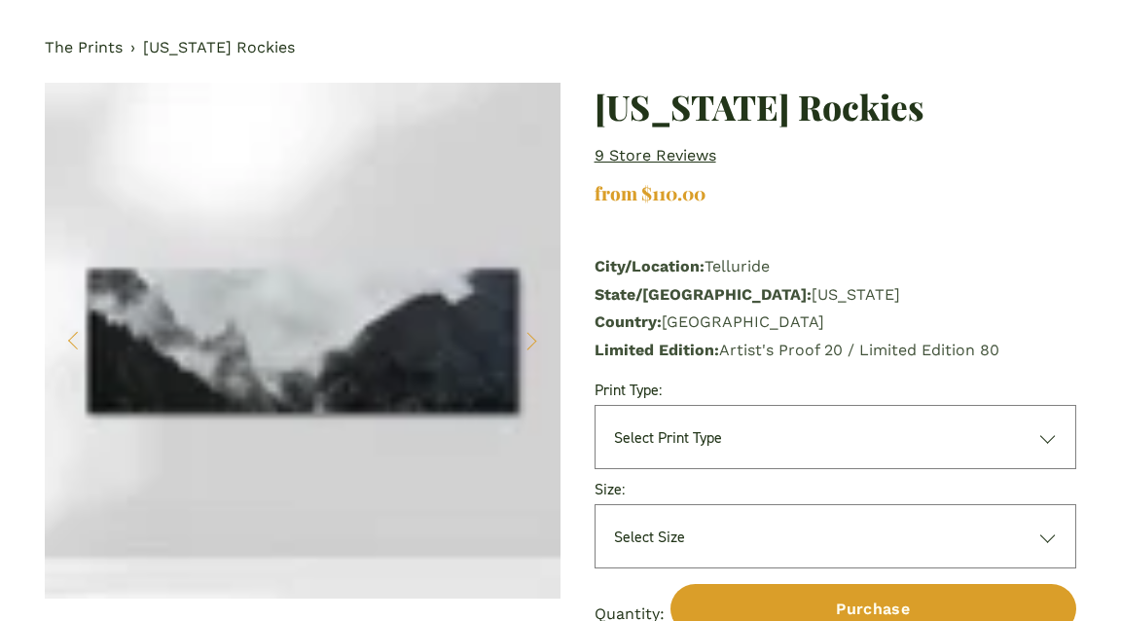
scroll to position [1924, 0]
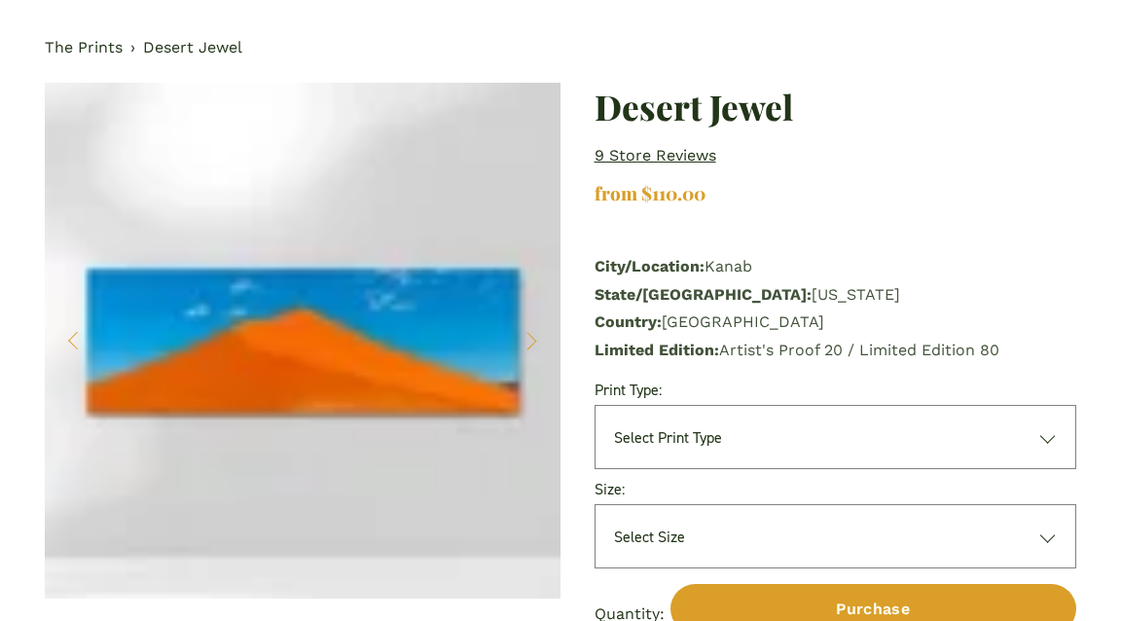
scroll to position [1875, 0]
